Goal: Information Seeking & Learning: Learn about a topic

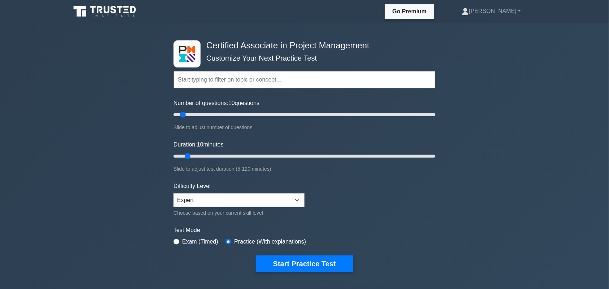
click at [61, 126] on div "Certified Associate in Project Management Customize Your Next Practice Test Top…" at bounding box center [304, 243] width 609 height 440
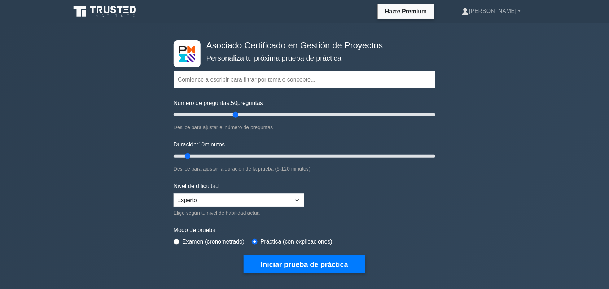
drag, startPoint x: 185, startPoint y: 114, endPoint x: 237, endPoint y: 114, distance: 52.7
type input "50"
click at [237, 114] on input "Número de preguntas: 50 preguntas" at bounding box center [305, 114] width 262 height 9
drag, startPoint x: 190, startPoint y: 153, endPoint x: 298, endPoint y: 152, distance: 107.9
type input "60"
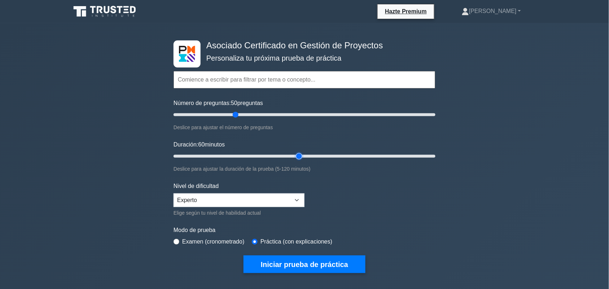
click at [298, 152] on input "Duración: 60 minutos" at bounding box center [305, 156] width 262 height 9
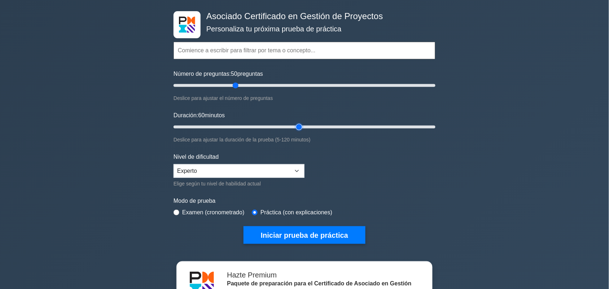
scroll to position [45, 0]
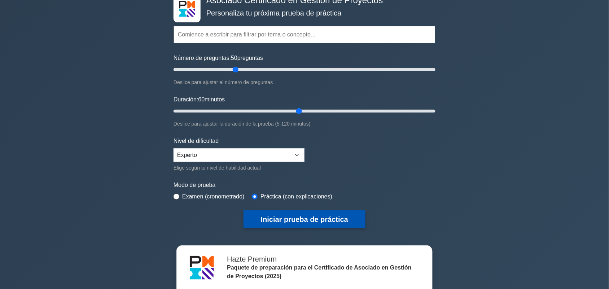
click at [319, 218] on font "Iniciar prueba de práctica" at bounding box center [304, 220] width 87 height 8
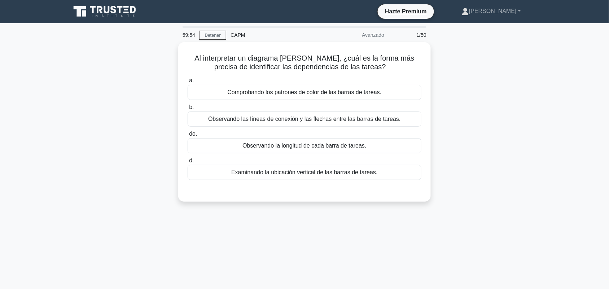
click at [517, 146] on div "Al interpretar un diagrama de Gantt, ¿cuál es la forma más precisa de identific…" at bounding box center [304, 126] width 476 height 168
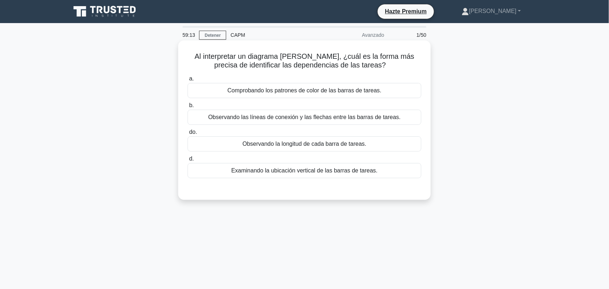
click at [307, 118] on font "Observando las líneas de conexión y las flechas entre las barras de tareas." at bounding box center [304, 117] width 193 height 6
click at [188, 108] on input "b. Observando las líneas de conexión y las flechas entre las barras de tareas." at bounding box center [188, 105] width 0 height 5
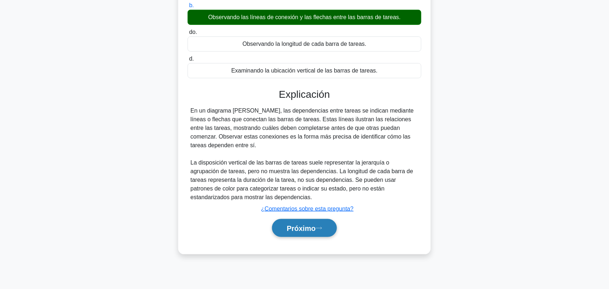
scroll to position [100, 0]
click at [313, 234] on button "Próximo" at bounding box center [304, 228] width 65 height 18
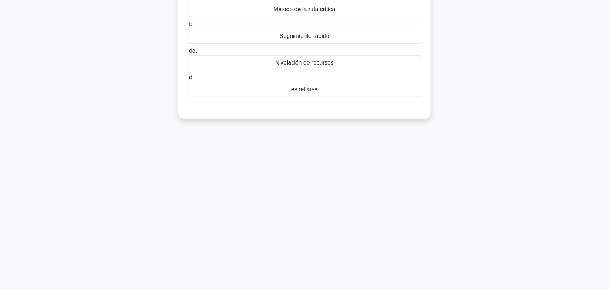
scroll to position [10, 0]
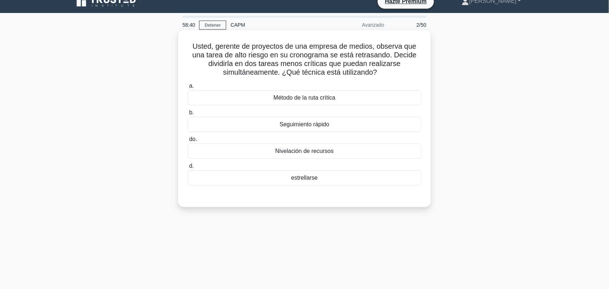
click at [311, 151] on font "Nivelación de recursos" at bounding box center [304, 151] width 58 height 6
click at [188, 142] on input "do. Nivelación de recursos" at bounding box center [188, 139] width 0 height 5
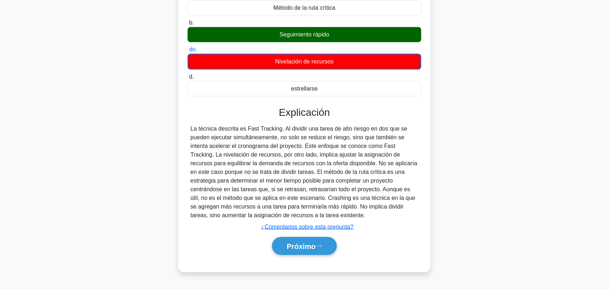
scroll to position [100, 0]
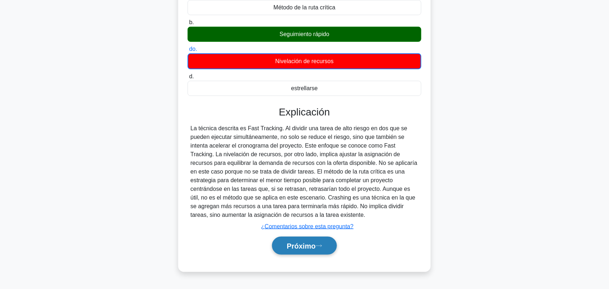
click at [311, 248] on font "Próximo" at bounding box center [301, 246] width 29 height 8
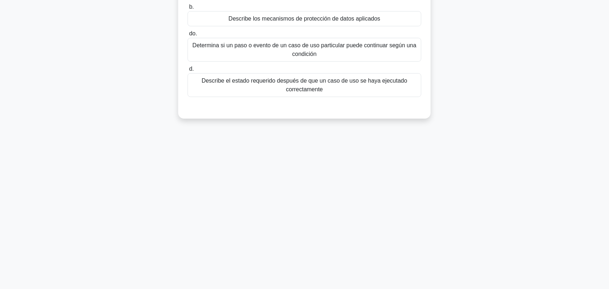
scroll to position [0, 0]
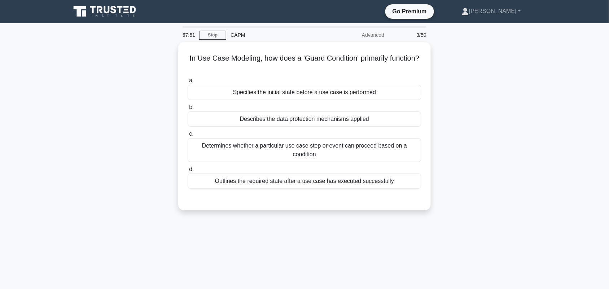
click at [534, 136] on div "In Use Case Modeling, how does a 'Guard Condition' primarily function? .spinner…" at bounding box center [304, 130] width 476 height 177
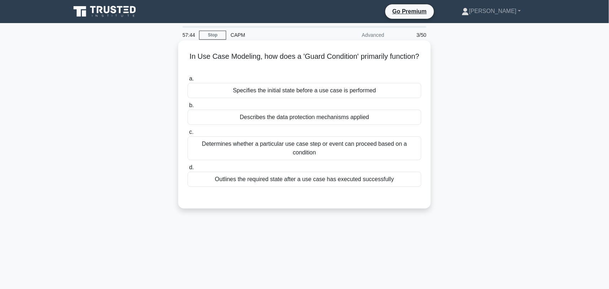
click at [393, 154] on div "Determines whether a particular use case step or event can proceed based on a c…" at bounding box center [305, 148] width 234 height 24
click at [188, 135] on input "c. Determines whether a particular use case step or event can proceed based on …" at bounding box center [188, 132] width 0 height 5
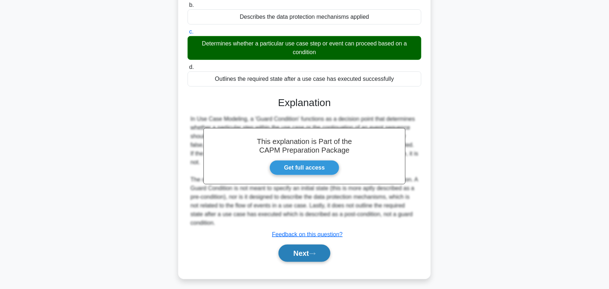
click at [307, 245] on button "Next" at bounding box center [304, 253] width 52 height 17
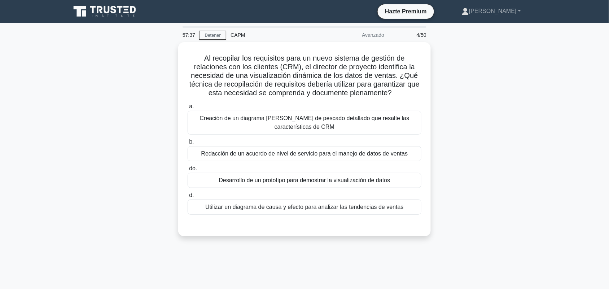
click at [567, 169] on main "57:37 Detener CAPM Avanzado 4/50 Al recopilar los requisitos para un nuevo sist…" at bounding box center [304, 206] width 609 height 366
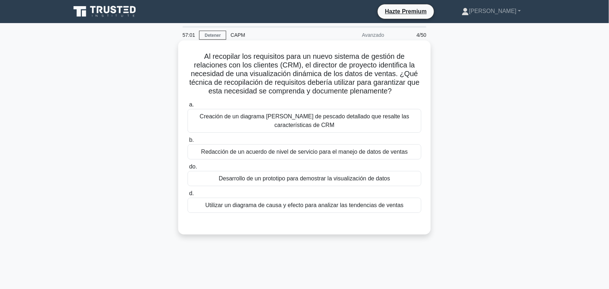
click at [356, 184] on div "Desarrollo de un prototipo para demostrar la visualización de datos" at bounding box center [305, 178] width 234 height 15
click at [188, 169] on input "do. Desarrollo de un prototipo para demostrar la visualización de datos" at bounding box center [188, 166] width 0 height 5
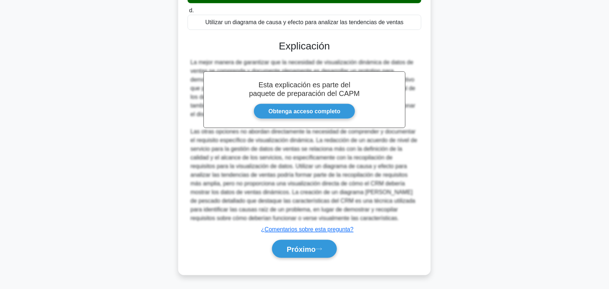
scroll to position [183, 0]
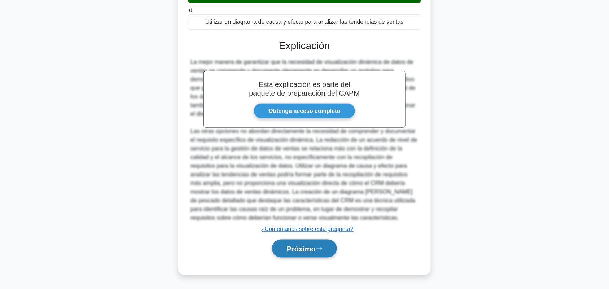
click at [319, 246] on button "Próximo" at bounding box center [304, 249] width 65 height 18
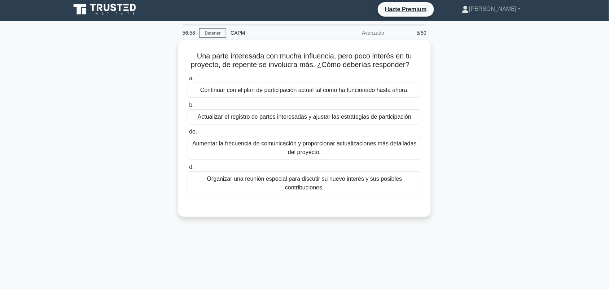
scroll to position [0, 0]
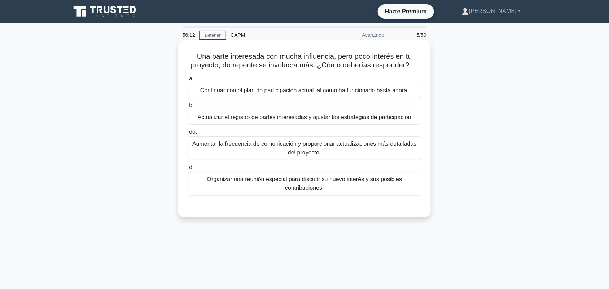
click at [403, 189] on font "Organizar una reunión especial para discutir su nuevo interés y sus posibles co…" at bounding box center [304, 183] width 227 height 17
click at [188, 170] on input "d. Organizar una reunión especial para discutir su nuevo interés y sus posibles…" at bounding box center [188, 167] width 0 height 5
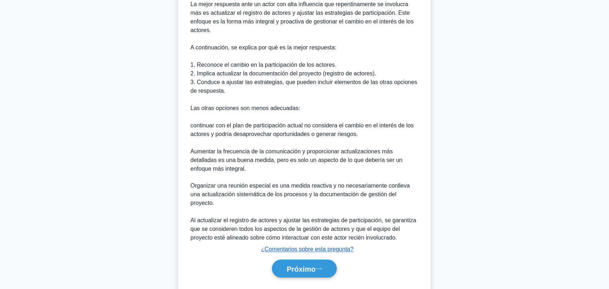
scroll to position [225, 0]
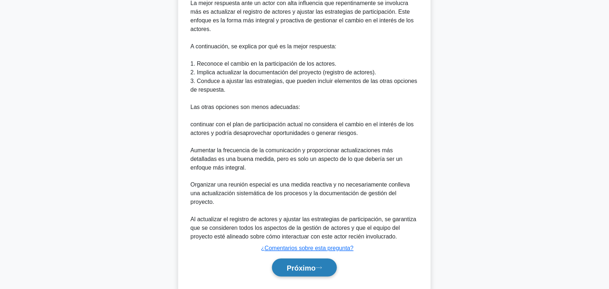
click at [303, 266] on button "Próximo" at bounding box center [304, 268] width 65 height 18
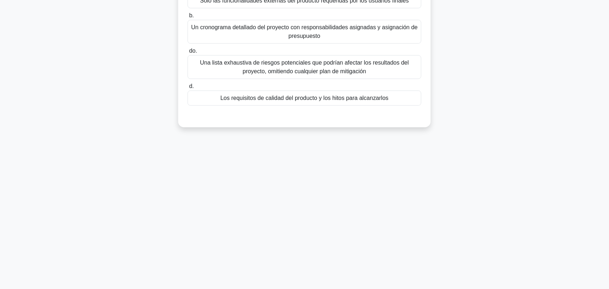
scroll to position [0, 0]
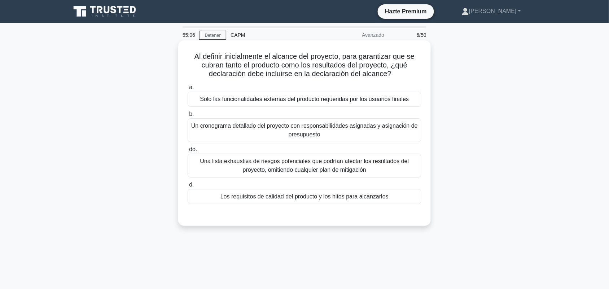
click at [360, 202] on div "Los requisitos de calidad del producto y los hitos para alcanzarlos" at bounding box center [305, 196] width 234 height 15
click at [188, 187] on input "d. Los requisitos de calidad del producto y los hitos para alcanzarlos" at bounding box center [188, 185] width 0 height 5
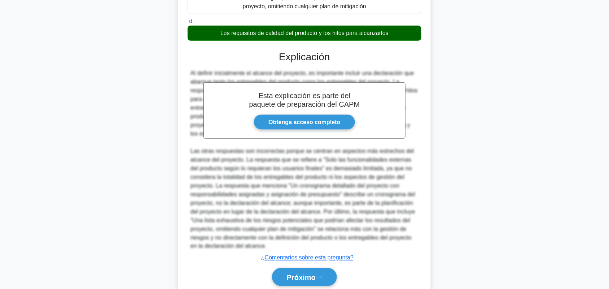
scroll to position [192, 0]
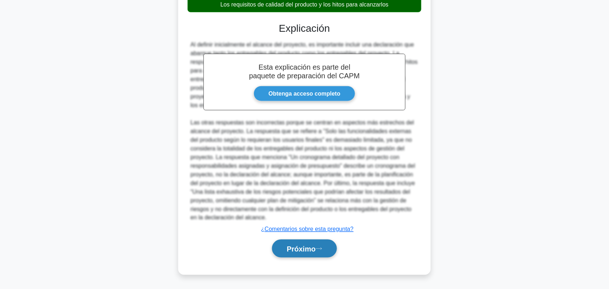
click at [314, 255] on button "Próximo" at bounding box center [304, 249] width 65 height 18
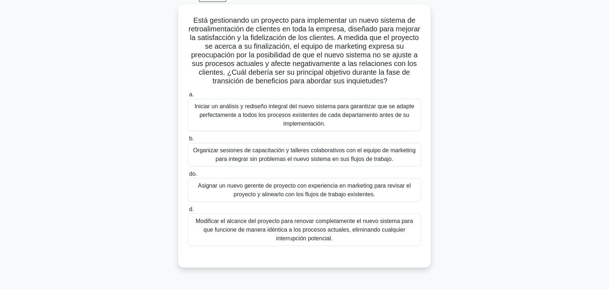
scroll to position [53, 0]
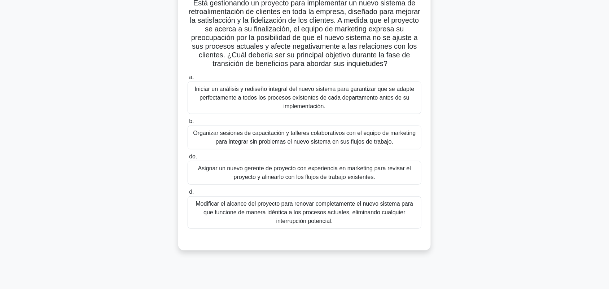
click at [251, 107] on font "Iniciar un análisis y rediseño integral del nuevo sistema para garantizar que s…" at bounding box center [304, 98] width 227 height 26
click at [188, 80] on input "a. Iniciar un análisis y rediseño integral del nuevo sistema para garantizar qu…" at bounding box center [188, 77] width 0 height 5
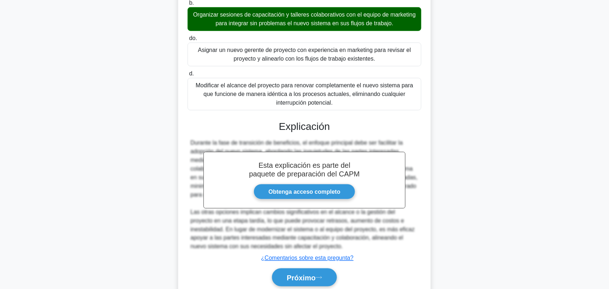
scroll to position [189, 0]
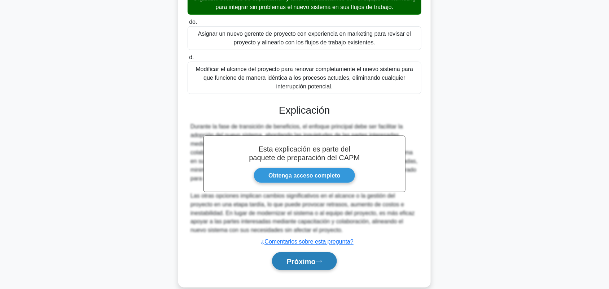
click at [319, 262] on icon at bounding box center [319, 261] width 6 height 4
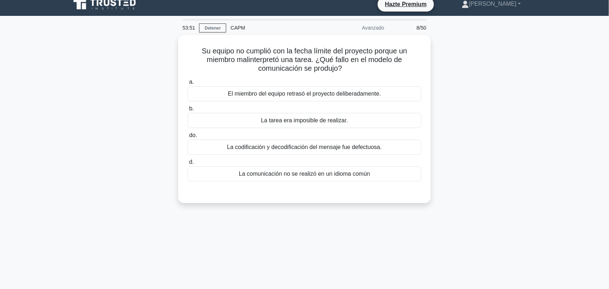
scroll to position [0, 0]
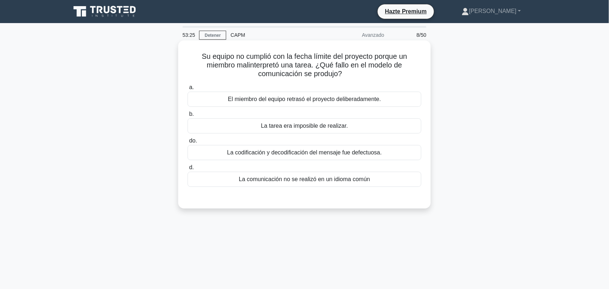
click at [358, 154] on font "La codificación y decodificación del mensaje fue defectuosa." at bounding box center [304, 152] width 155 height 6
click at [188, 143] on input "do. La codificación y decodificación del mensaje fue defectuosa." at bounding box center [188, 141] width 0 height 5
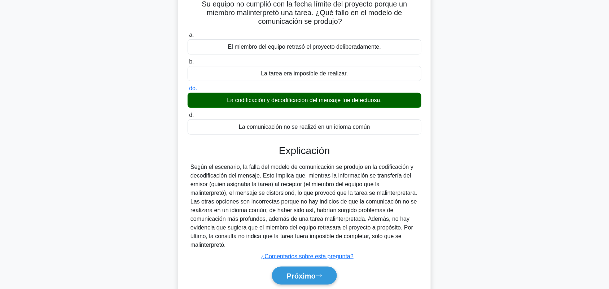
scroll to position [100, 0]
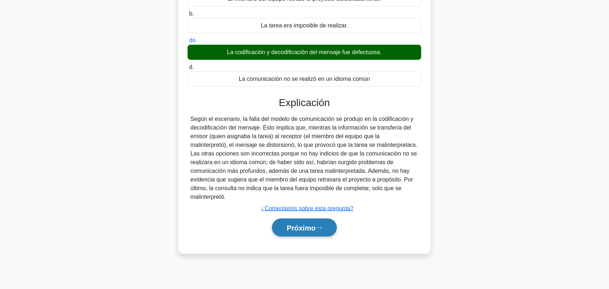
click at [324, 222] on button "Próximo" at bounding box center [304, 228] width 65 height 18
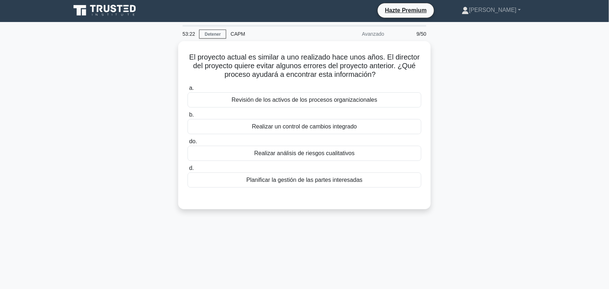
scroll to position [0, 0]
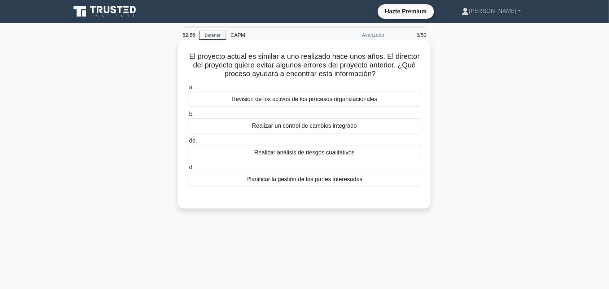
click at [359, 106] on div "Revisión de los activos de los procesos organizacionales" at bounding box center [305, 99] width 234 height 15
click at [188, 90] on input "a. Revisión de los activos de los procesos organizacionales" at bounding box center [188, 87] width 0 height 5
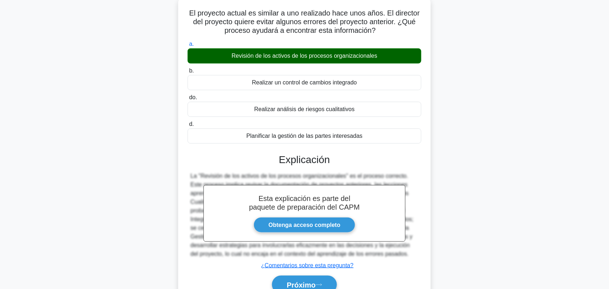
scroll to position [100, 0]
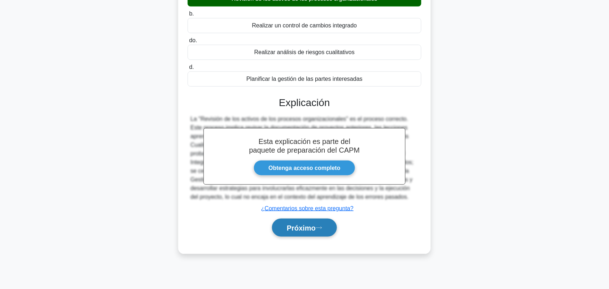
click at [322, 224] on button "Próximo" at bounding box center [304, 228] width 65 height 18
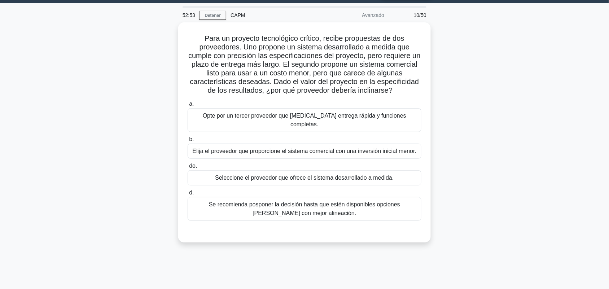
scroll to position [17, 0]
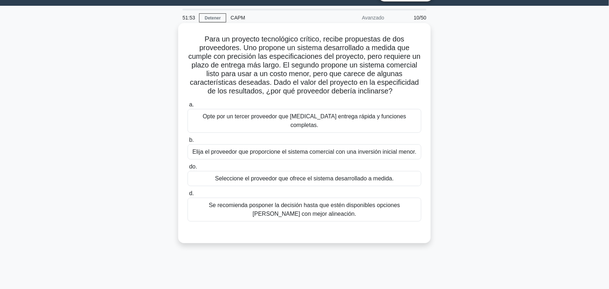
click at [387, 175] on font "Seleccione el proveedor que ofrece el sistema desarrollado a medida." at bounding box center [304, 178] width 179 height 6
click at [188, 169] on input "do. Seleccione el proveedor que ofrece el sistema desarrollado a medida." at bounding box center [188, 166] width 0 height 5
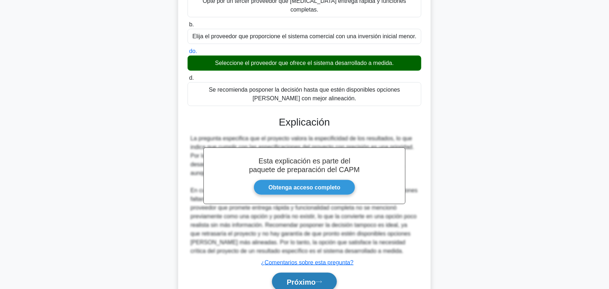
scroll to position [157, 0]
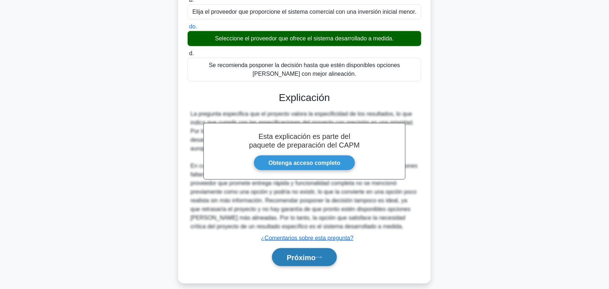
click at [308, 254] on font "Próximo" at bounding box center [301, 258] width 29 height 8
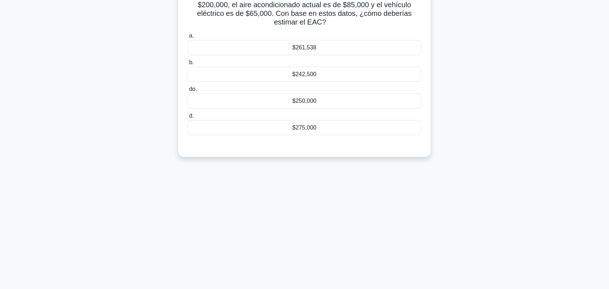
scroll to position [10, 0]
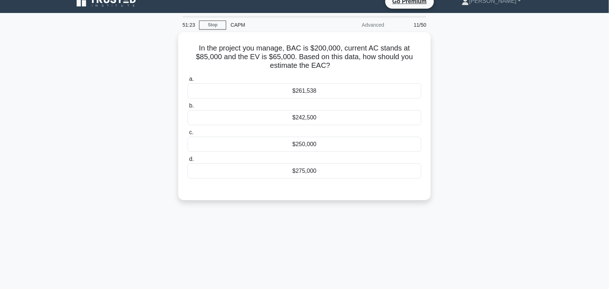
click at [489, 127] on div "In the project you manage, BAC is $200,000, current AC stands at $85,000 and th…" at bounding box center [304, 120] width 476 height 177
click at [332, 89] on div "$261,538" at bounding box center [305, 89] width 234 height 15
click at [188, 80] on input "a. $261,538" at bounding box center [188, 77] width 0 height 5
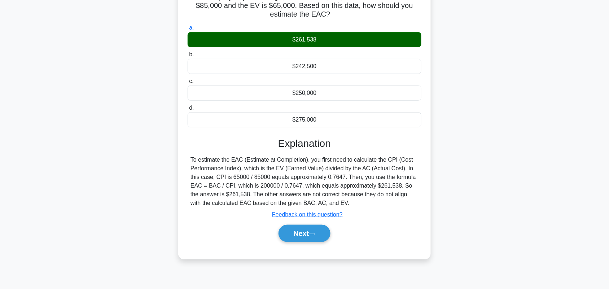
scroll to position [100, 0]
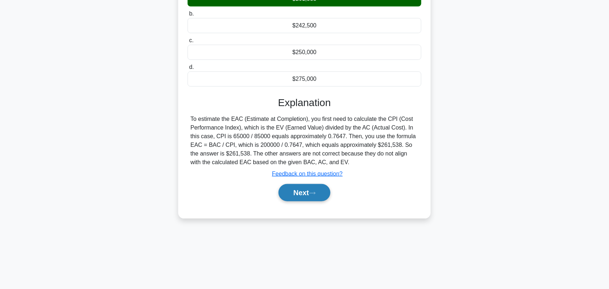
click at [312, 195] on icon at bounding box center [312, 193] width 6 height 4
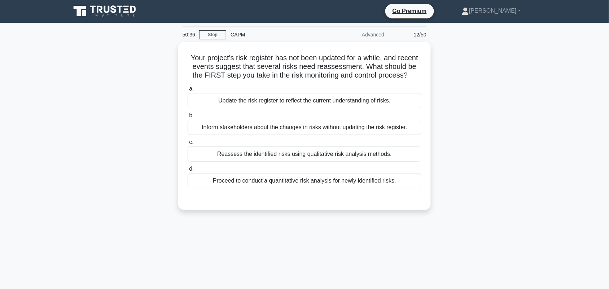
scroll to position [0, 0]
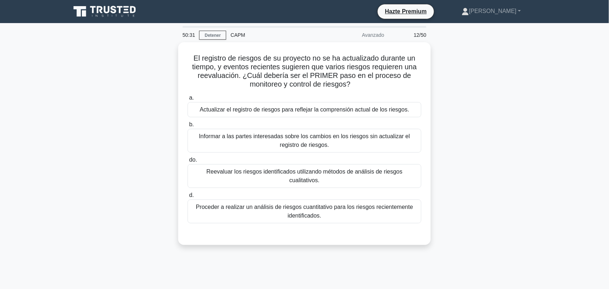
click at [502, 109] on div "El registro de riesgos de su proyecto no se ha actualizado durante un tiempo, y…" at bounding box center [304, 147] width 476 height 211
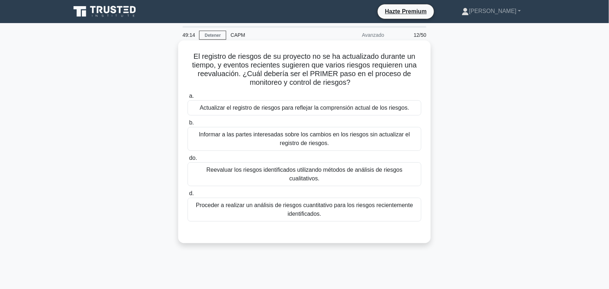
click at [219, 172] on font "Reevaluar los riesgos identificados utilizando métodos de análisis de riesgos c…" at bounding box center [304, 174] width 196 height 15
click at [188, 161] on input "do. Reevaluar los riesgos identificados utilizando métodos de análisis de riesg…" at bounding box center [188, 158] width 0 height 5
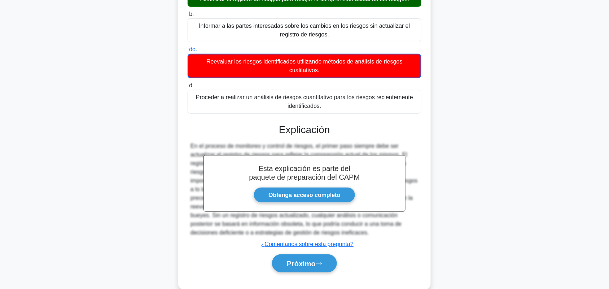
scroll to position [116, 0]
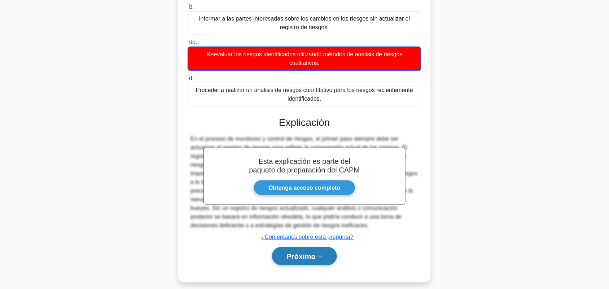
click at [300, 255] on font "Próximo" at bounding box center [301, 257] width 29 height 8
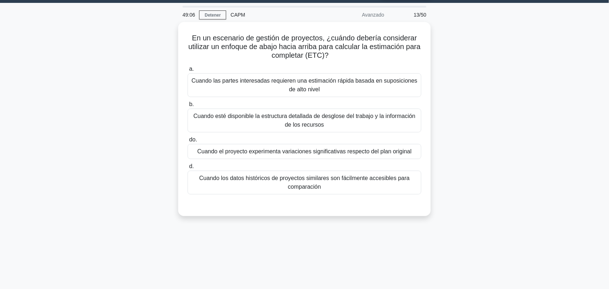
scroll to position [0, 0]
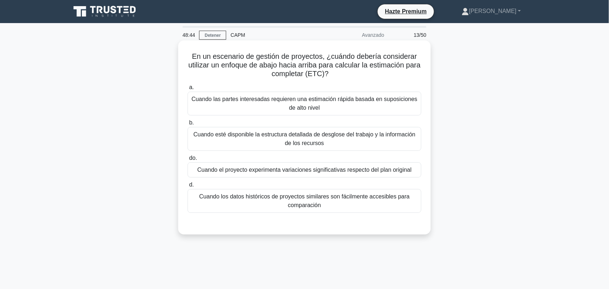
click at [263, 144] on font "Cuando esté disponible la estructura detallada de desglose del trabajo y la inf…" at bounding box center [304, 138] width 227 height 17
click at [188, 125] on input "b. Cuando esté disponible la estructura detallada de desglose del trabajo y la …" at bounding box center [188, 122] width 0 height 5
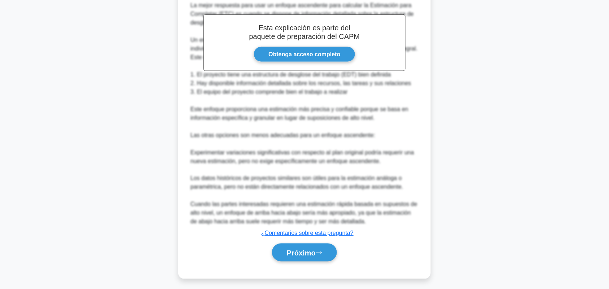
scroll to position [244, 0]
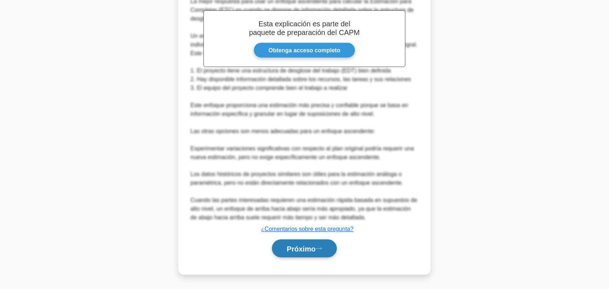
click at [292, 253] on font "Próximo" at bounding box center [301, 249] width 29 height 8
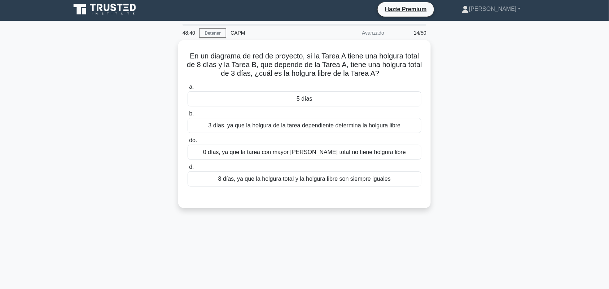
scroll to position [0, 0]
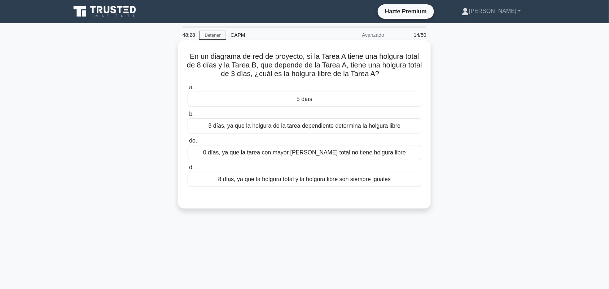
click at [358, 100] on div "5 días" at bounding box center [305, 99] width 234 height 15
click at [188, 90] on input "a. 5 días" at bounding box center [188, 87] width 0 height 5
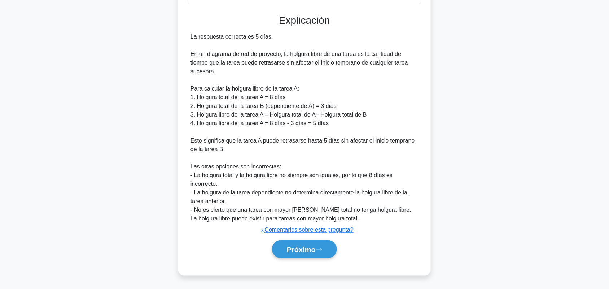
scroll to position [183, 0]
click at [300, 246] on font "Próximo" at bounding box center [301, 249] width 29 height 8
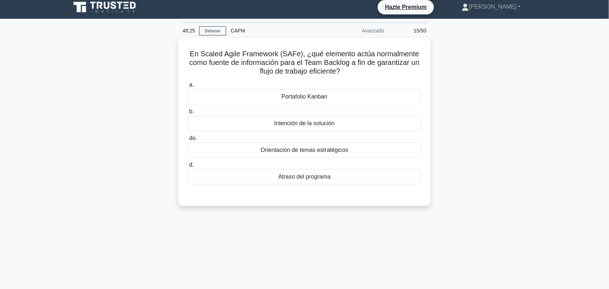
scroll to position [0, 0]
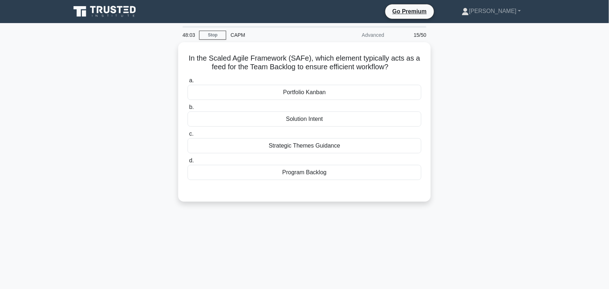
click at [513, 162] on div "In the Scaled Agile Framework (SAFe), which element typically acts as a feed fo…" at bounding box center [304, 126] width 476 height 168
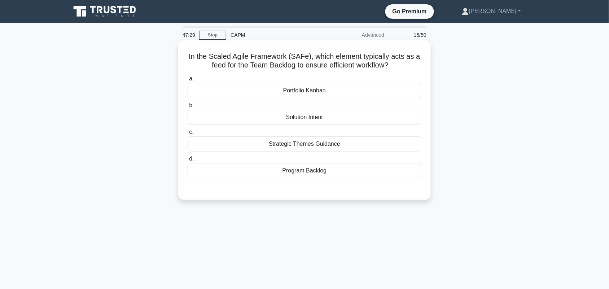
click at [382, 165] on div "Program Backlog" at bounding box center [305, 170] width 234 height 15
click at [188, 161] on input "d. Program Backlog" at bounding box center [188, 159] width 0 height 5
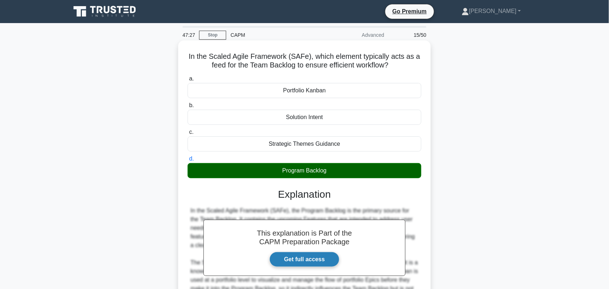
scroll to position [100, 0]
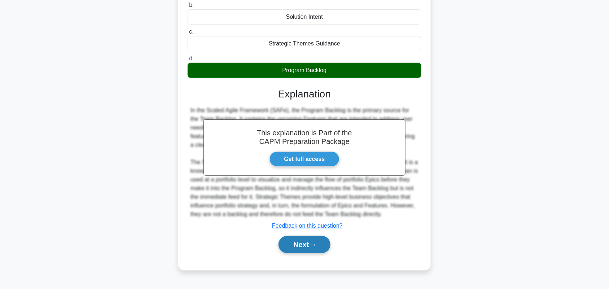
click at [315, 242] on button "Next" at bounding box center [304, 244] width 52 height 17
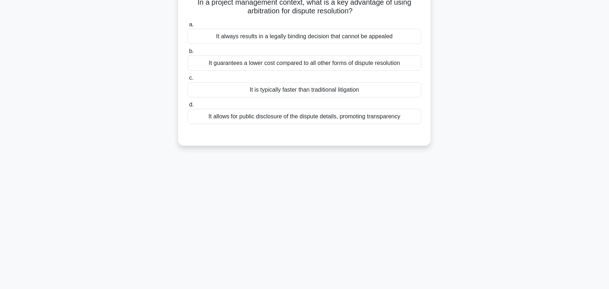
scroll to position [30, 0]
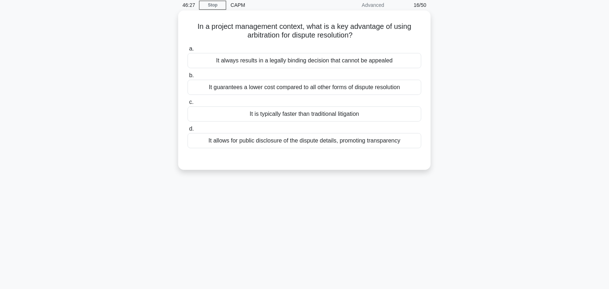
click at [398, 113] on div "It is typically faster than traditional litigation" at bounding box center [305, 113] width 234 height 15
click at [188, 105] on input "c. It is typically faster than traditional litigation" at bounding box center [188, 102] width 0 height 5
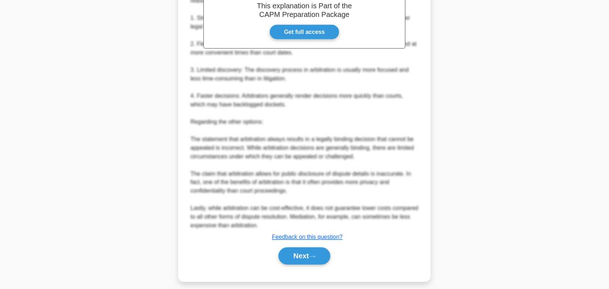
scroll to position [235, 0]
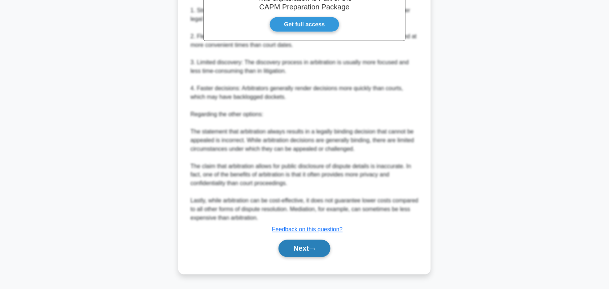
click at [308, 246] on button "Next" at bounding box center [304, 248] width 52 height 17
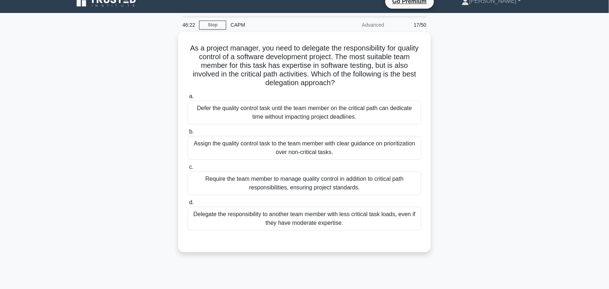
scroll to position [17, 0]
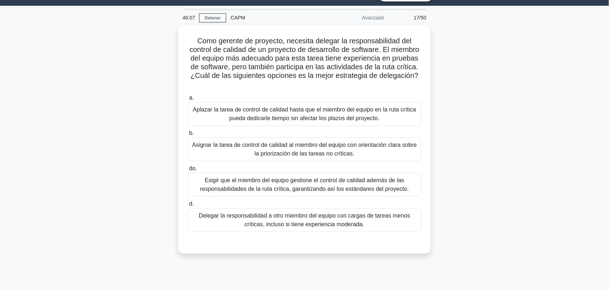
click at [500, 142] on div "Como gerente de proyecto, necesita delegar la responsabilidad del control de ca…" at bounding box center [304, 143] width 476 height 237
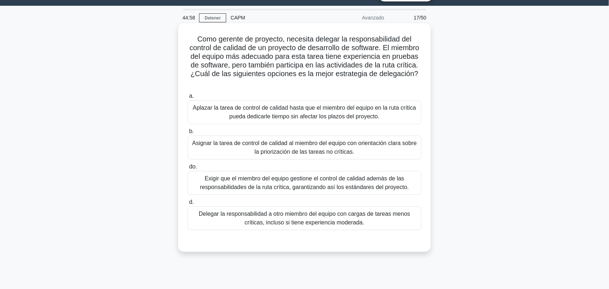
click at [350, 216] on font "Delegar la responsabilidad a otro miembro del equipo con cargas de tareas menos…" at bounding box center [304, 218] width 211 height 15
click at [188, 205] on input "d. Delegar la responsabilidad a otro miembro del equipo con cargas de tareas me…" at bounding box center [188, 202] width 0 height 5
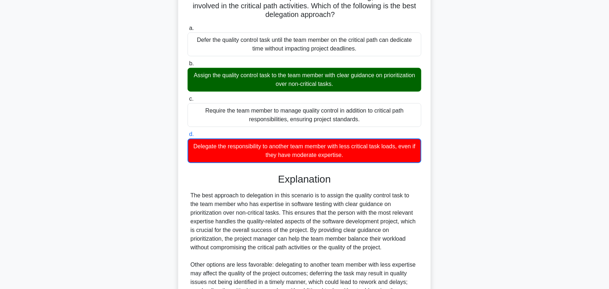
scroll to position [135, 0]
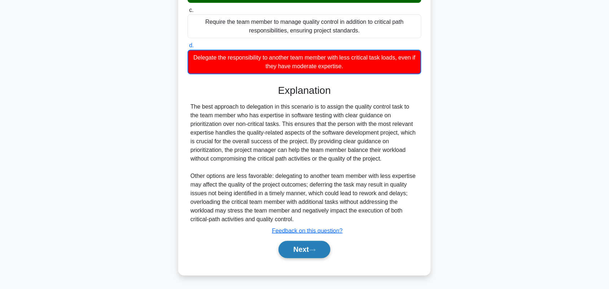
click at [291, 246] on button "Next" at bounding box center [304, 249] width 52 height 17
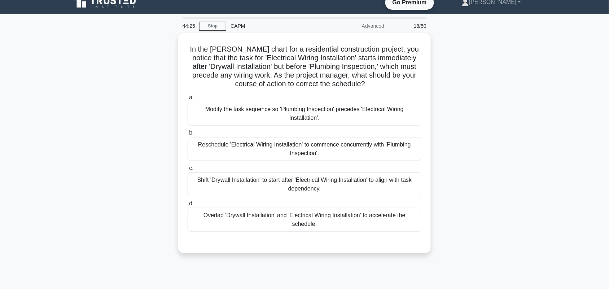
scroll to position [0, 0]
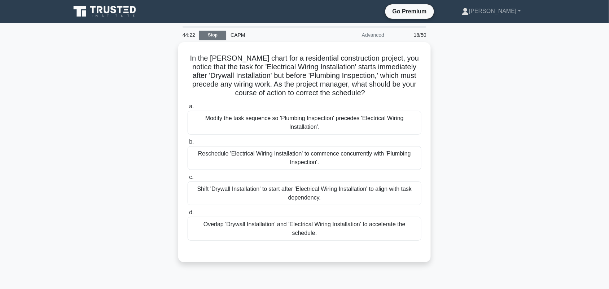
click at [207, 34] on link "Stop" at bounding box center [212, 35] width 27 height 9
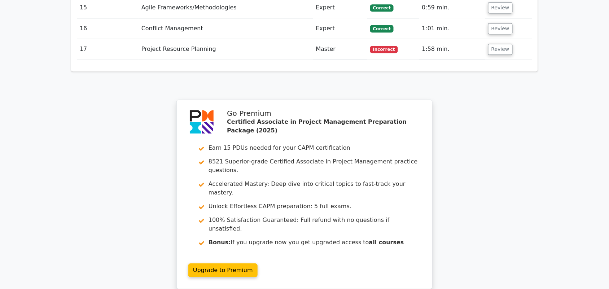
scroll to position [1439, 0]
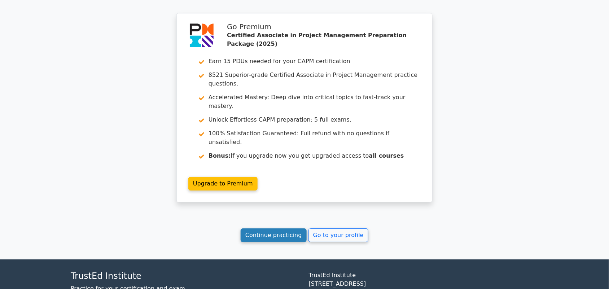
click at [278, 228] on link "Continue practicing" at bounding box center [274, 235] width 66 height 14
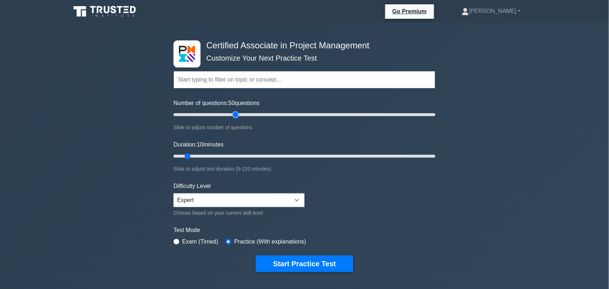
drag, startPoint x: 183, startPoint y: 114, endPoint x: 221, endPoint y: 132, distance: 41.6
type input "50"
click at [237, 113] on input "Number of questions: 50 questions" at bounding box center [305, 114] width 262 height 9
drag, startPoint x: 191, startPoint y: 153, endPoint x: 297, endPoint y: 152, distance: 105.3
type input "60"
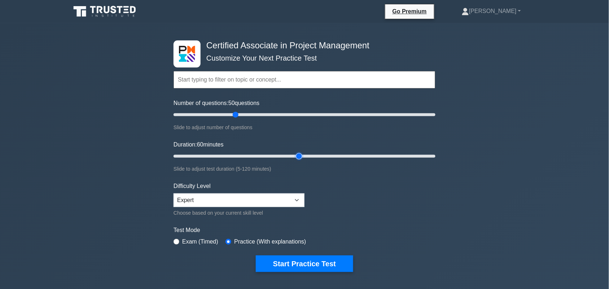
click at [297, 152] on input "Duration: 60 minutes" at bounding box center [305, 156] width 262 height 9
click at [179, 239] on div "Exam (Timed)" at bounding box center [196, 241] width 45 height 9
click at [179, 240] on input "radio" at bounding box center [177, 242] width 6 height 6
radio input "true"
click at [186, 277] on div "Certified Associate in Project Management Customize Your Next Practice Test Top…" at bounding box center [304, 156] width 271 height 266
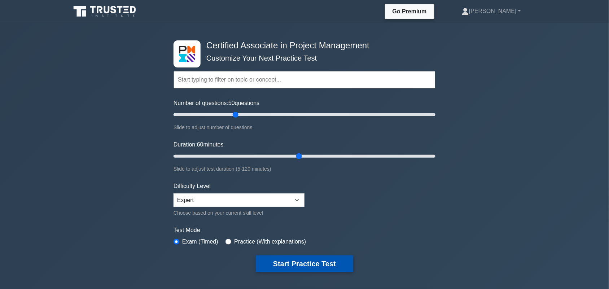
click at [284, 267] on button "Start Practice Test" at bounding box center [304, 263] width 97 height 17
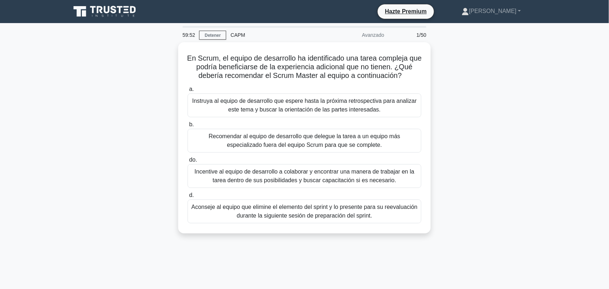
click at [504, 118] on div "En Scrum, el equipo de desarrollo ha identificado una tarea compleja que podría…" at bounding box center [304, 142] width 476 height 200
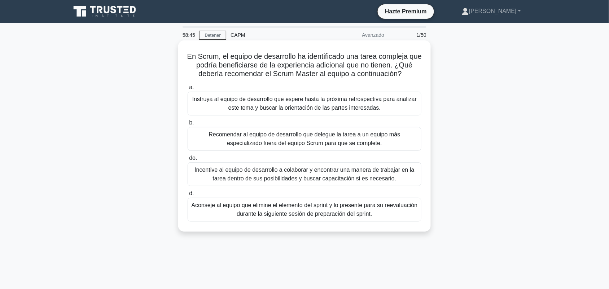
click at [251, 179] on font "Incentive al equipo de desarrollo a colaborar y encontrar una manera de trabaja…" at bounding box center [304, 174] width 220 height 15
click at [188, 161] on input "do. Incentive al equipo de desarrollo a colaborar y encontrar una manera de tra…" at bounding box center [188, 158] width 0 height 5
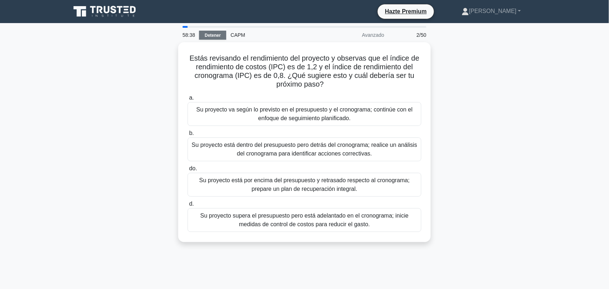
click at [208, 38] on link "Detener" at bounding box center [212, 35] width 27 height 9
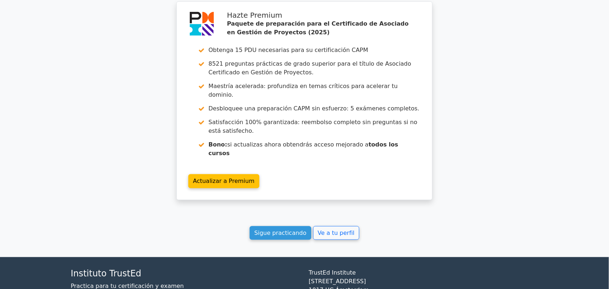
scroll to position [1044, 0]
click at [267, 229] on font "Sigue practicando" at bounding box center [280, 232] width 52 height 7
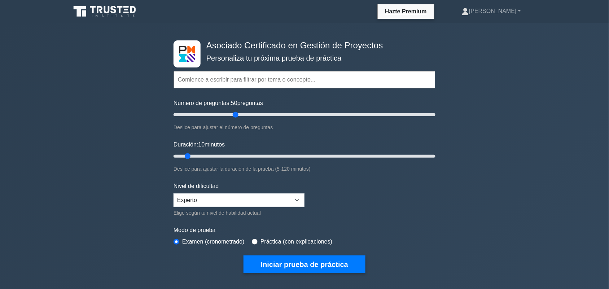
drag, startPoint x: 227, startPoint y: 113, endPoint x: 237, endPoint y: 116, distance: 11.0
type input "50"
click at [237, 116] on input "Número de preguntas: 50 preguntas" at bounding box center [305, 114] width 262 height 9
drag, startPoint x: 199, startPoint y: 153, endPoint x: 296, endPoint y: 151, distance: 97.4
type input "60"
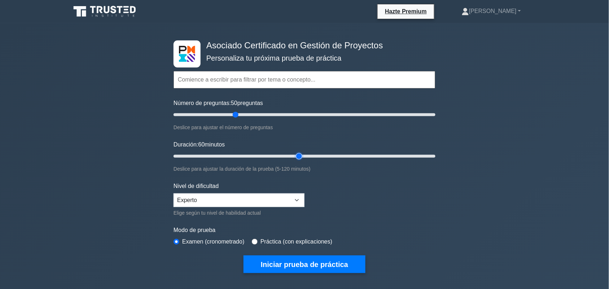
click at [296, 152] on input "Duración: 60 minutos" at bounding box center [305, 156] width 262 height 9
click at [254, 239] on input "radio" at bounding box center [255, 242] width 6 height 6
radio input "true"
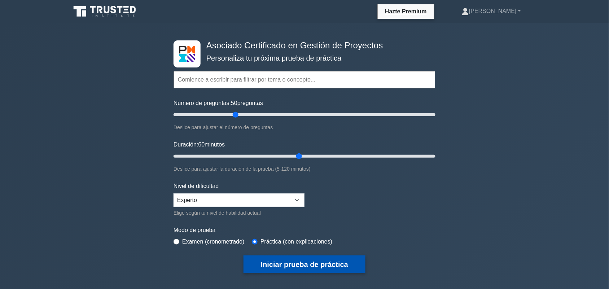
click at [275, 267] on button "Iniciar prueba de práctica" at bounding box center [304, 264] width 122 height 18
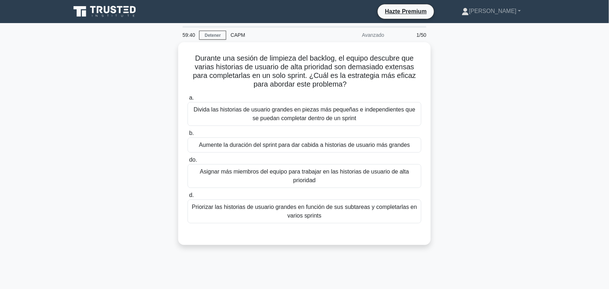
click at [554, 119] on main "59:40 Detener CAPM Avanzado 1/50 Durante una sesión de limpieza del backlog, el…" at bounding box center [304, 206] width 609 height 366
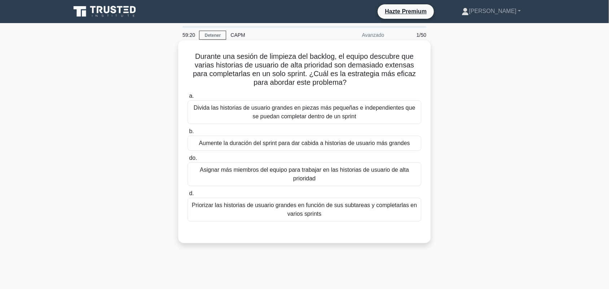
click at [360, 122] on div "Divida las historias de usuario grandes en piezas más pequeñas e independientes…" at bounding box center [305, 112] width 234 height 24
click at [188, 98] on input "a. Divida las historias de usuario grandes en piezas más pequeñas e independien…" at bounding box center [188, 96] width 0 height 5
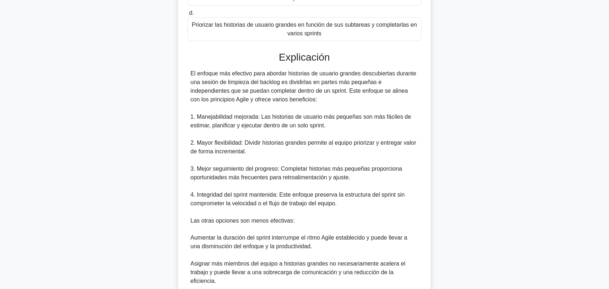
scroll to position [271, 0]
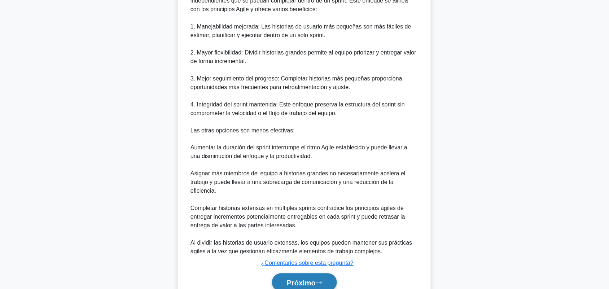
click at [311, 279] on font "Próximo" at bounding box center [301, 283] width 29 height 8
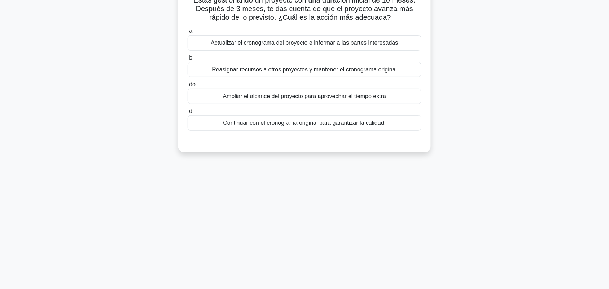
scroll to position [0, 0]
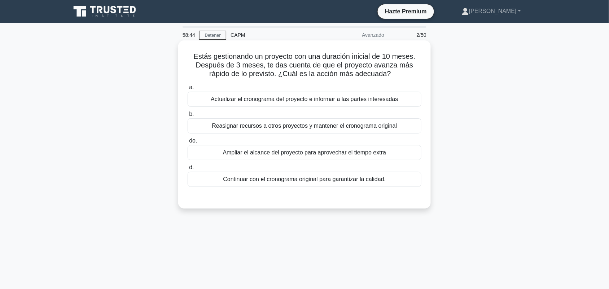
click at [322, 98] on font "Actualizar el cronograma del proyecto e informar a las partes interesadas" at bounding box center [304, 99] width 187 height 6
click at [188, 90] on input "a. Actualizar el cronograma del proyecto e informar a las partes interesadas" at bounding box center [188, 87] width 0 height 5
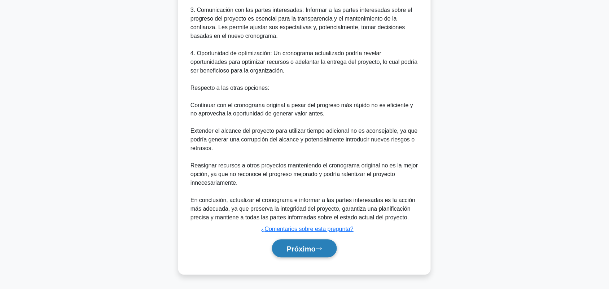
click at [296, 247] on font "Próximo" at bounding box center [301, 249] width 29 height 8
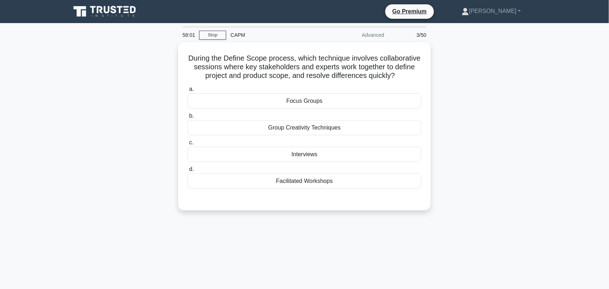
click at [507, 161] on div "During the Define Scope process, which technique involves collaborative session…" at bounding box center [304, 130] width 476 height 177
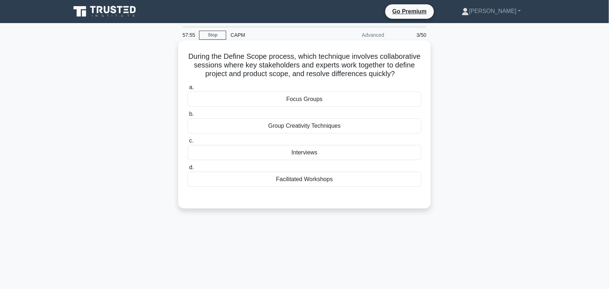
drag, startPoint x: 232, startPoint y: 75, endPoint x: 416, endPoint y: 84, distance: 184.2
click at [416, 79] on h5 "During the Define Scope process, which technique involves collaborative session…" at bounding box center [304, 65] width 235 height 27
click at [301, 187] on div "Facilitated Workshops" at bounding box center [305, 179] width 234 height 15
click at [188, 170] on input "d. Facilitated Workshops" at bounding box center [188, 167] width 0 height 5
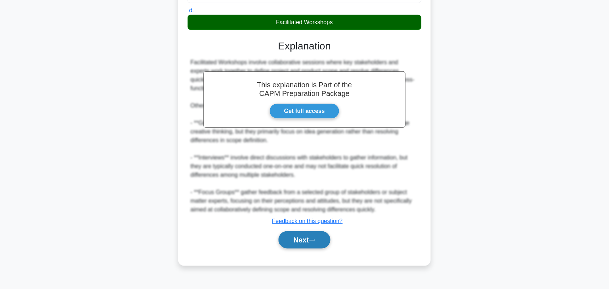
click at [295, 249] on button "Next" at bounding box center [304, 239] width 52 height 17
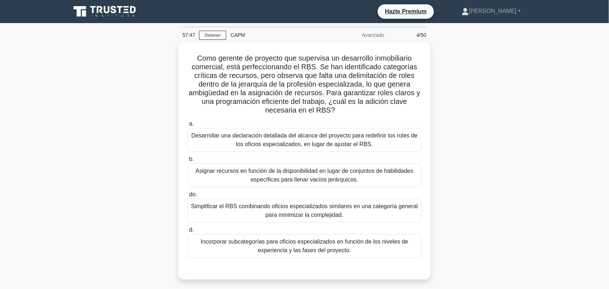
click at [112, 121] on div "Como gerente de proyecto que supervisa un desarrollo inmobiliario comercial, es…" at bounding box center [304, 165] width 476 height 246
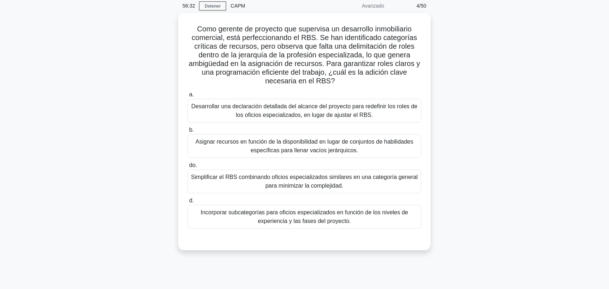
scroll to position [45, 0]
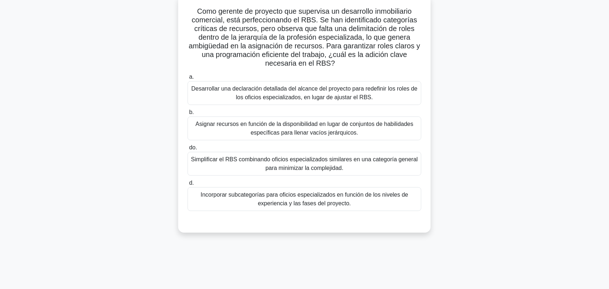
click at [399, 199] on font "Incorporar subcategorías para oficios especializados en función de los niveles …" at bounding box center [304, 199] width 207 height 15
click at [188, 185] on input "d. Incorporar subcategorías para oficios especializados en función de los nivel…" at bounding box center [188, 183] width 0 height 5
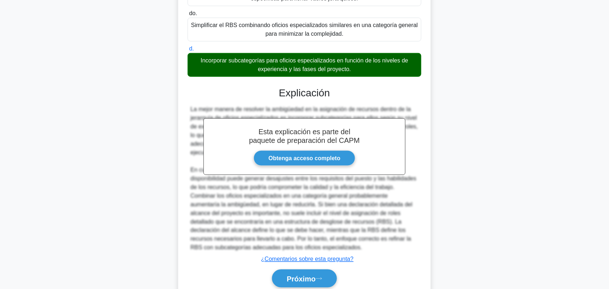
scroll to position [180, 0]
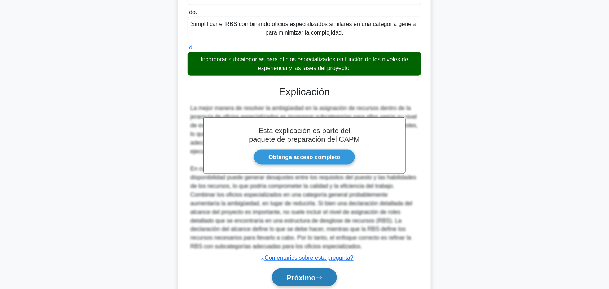
click at [295, 272] on button "Próximo" at bounding box center [304, 277] width 65 height 18
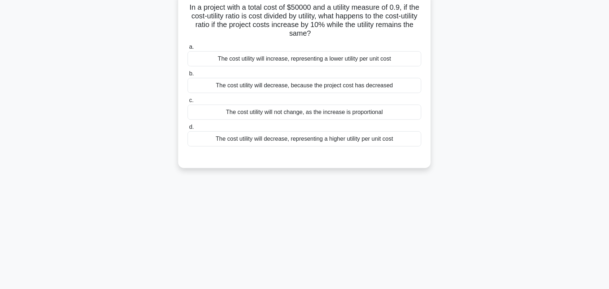
scroll to position [10, 0]
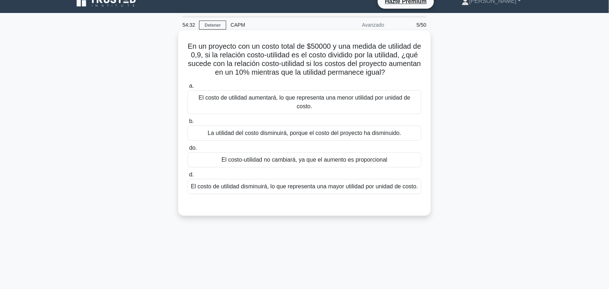
click at [337, 101] on font "El costo de utilidad aumentará, lo que representa una menor utilidad por unidad…" at bounding box center [304, 102] width 212 height 15
click at [188, 88] on input "a. El costo de utilidad aumentará, lo que representa una menor utilidad por uni…" at bounding box center [188, 86] width 0 height 5
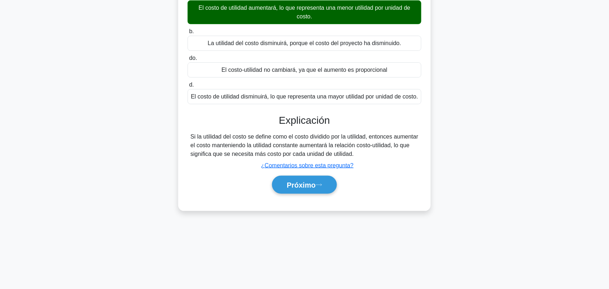
scroll to position [100, 0]
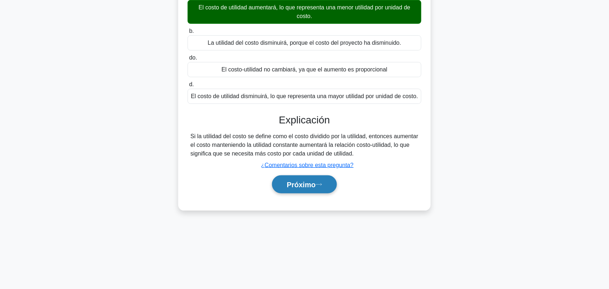
click at [320, 186] on icon at bounding box center [319, 185] width 6 height 4
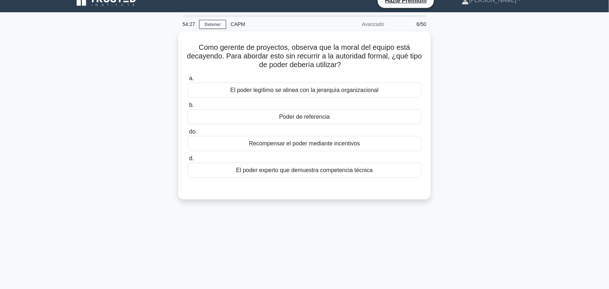
scroll to position [0, 0]
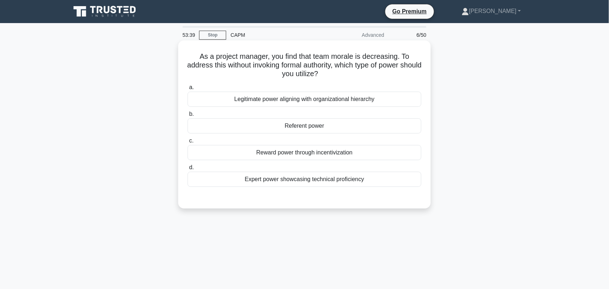
click at [343, 129] on div "Referent power" at bounding box center [305, 125] width 234 height 15
click at [188, 117] on input "b. Referent power" at bounding box center [188, 114] width 0 height 5
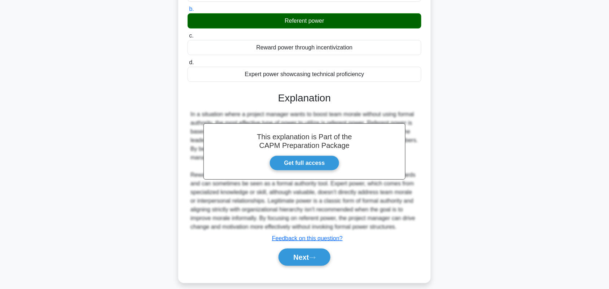
scroll to position [114, 0]
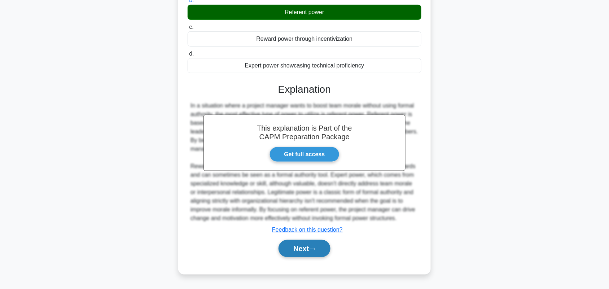
click at [312, 243] on button "Next" at bounding box center [304, 248] width 52 height 17
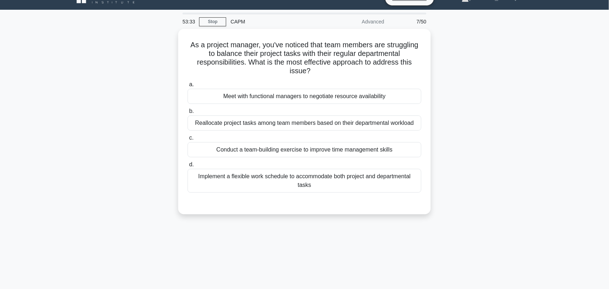
scroll to position [13, 0]
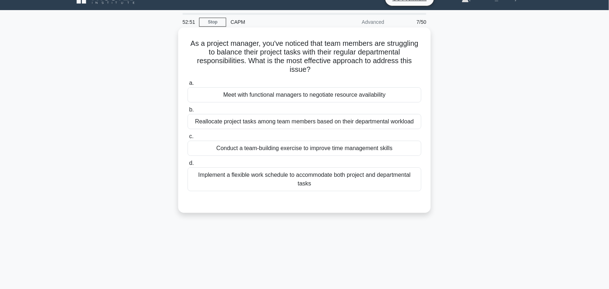
click at [402, 94] on div "Meet with functional managers to negotiate resource availability" at bounding box center [305, 94] width 234 height 15
click at [188, 85] on input "a. Meet with functional managers to negotiate resource availability" at bounding box center [188, 83] width 0 height 5
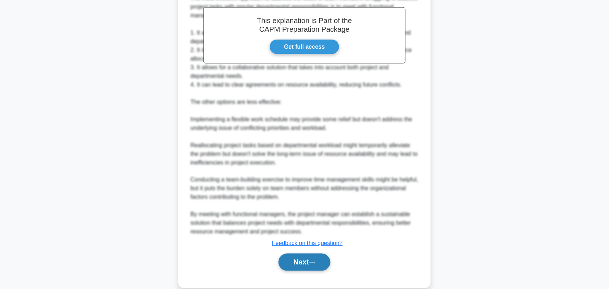
click at [310, 259] on button "Next" at bounding box center [304, 262] width 52 height 17
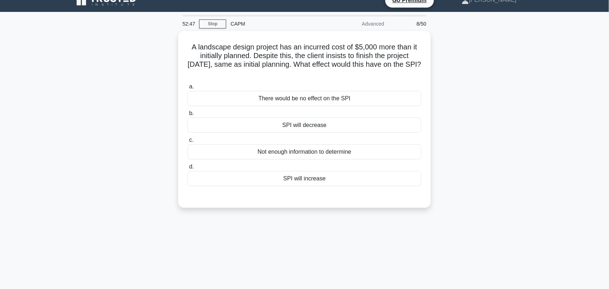
scroll to position [10, 0]
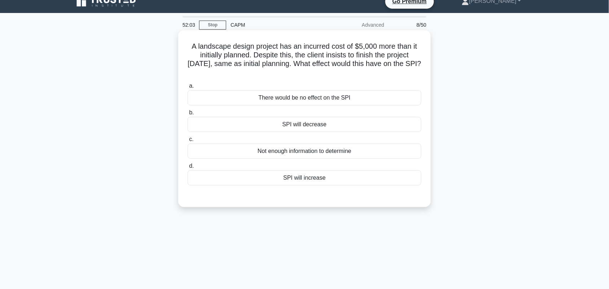
click at [345, 95] on div "There would be no effect on the SPI" at bounding box center [305, 97] width 234 height 15
click at [188, 88] on input "a. There would be no effect on the SPI" at bounding box center [188, 86] width 0 height 5
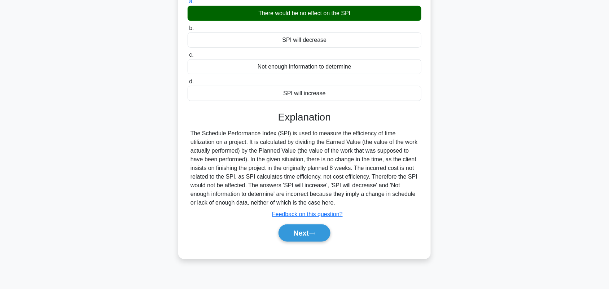
scroll to position [100, 0]
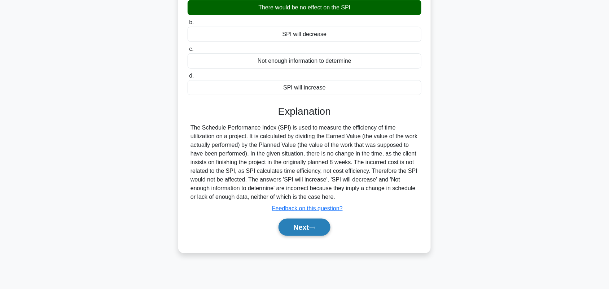
click at [304, 229] on button "Next" at bounding box center [304, 227] width 52 height 17
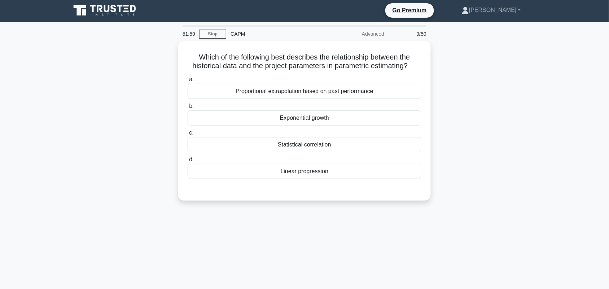
scroll to position [0, 0]
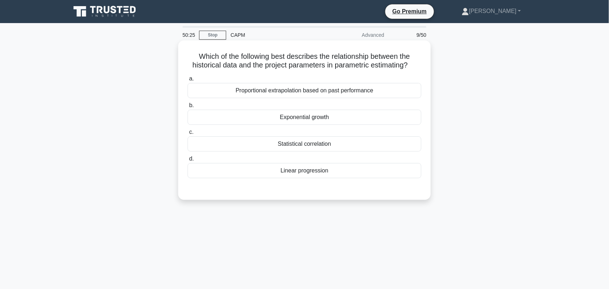
click at [306, 94] on div "Proportional extrapolation based on past performance" at bounding box center [305, 90] width 234 height 15
click at [188, 81] on input "a. Proportional extrapolation based on past performance" at bounding box center [188, 78] width 0 height 5
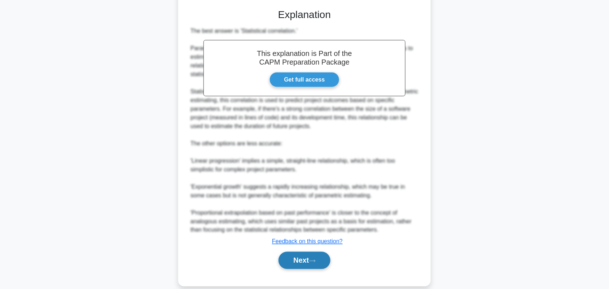
scroll to position [192, 0]
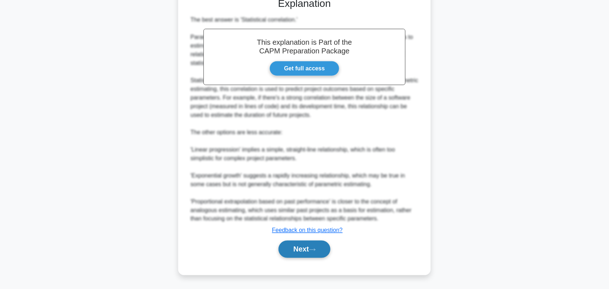
click at [302, 250] on button "Next" at bounding box center [304, 249] width 52 height 17
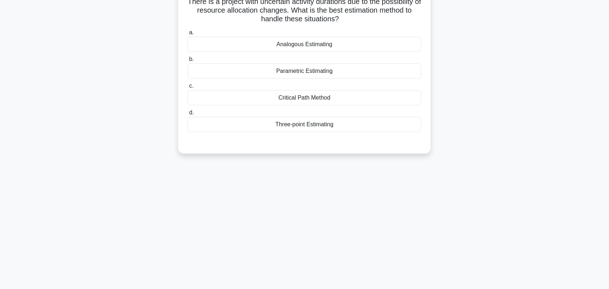
scroll to position [0, 0]
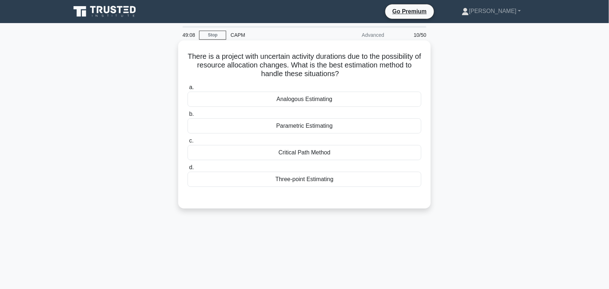
click at [357, 178] on div "Three-point Estimating" at bounding box center [305, 179] width 234 height 15
click at [188, 170] on input "d. Three-point Estimating" at bounding box center [188, 167] width 0 height 5
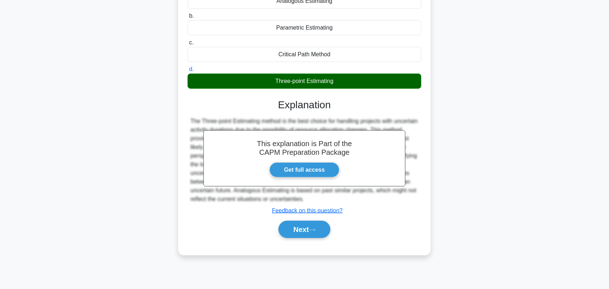
scroll to position [100, 0]
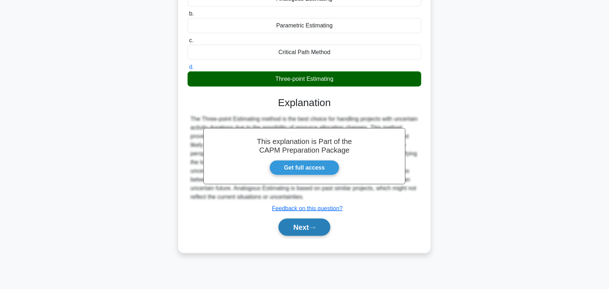
click at [296, 220] on button "Next" at bounding box center [304, 227] width 52 height 17
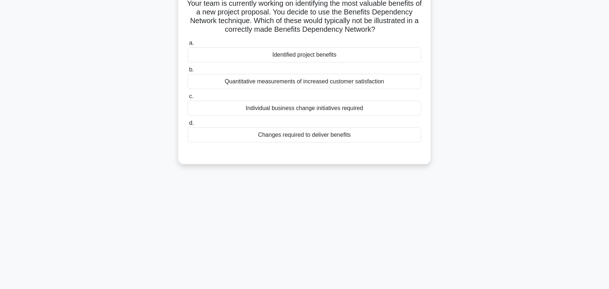
scroll to position [0, 0]
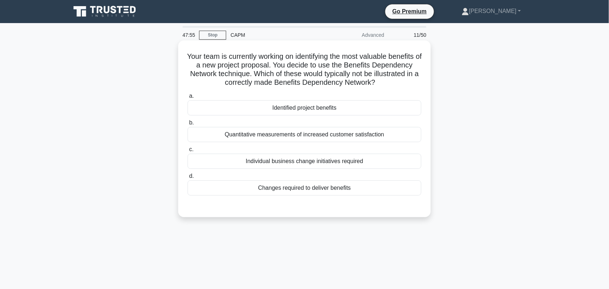
click at [406, 140] on div "Quantitative measurements of increased customer satisfaction" at bounding box center [305, 134] width 234 height 15
click at [188, 125] on input "b. Quantitative measurements of increased customer satisfaction" at bounding box center [188, 122] width 0 height 5
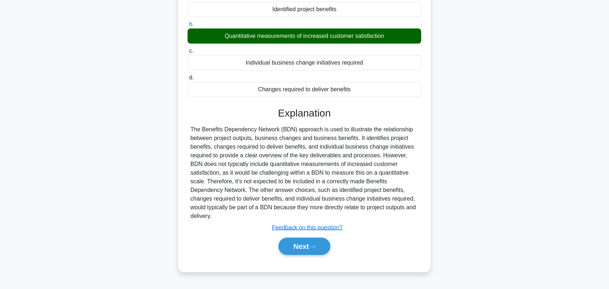
scroll to position [100, 0]
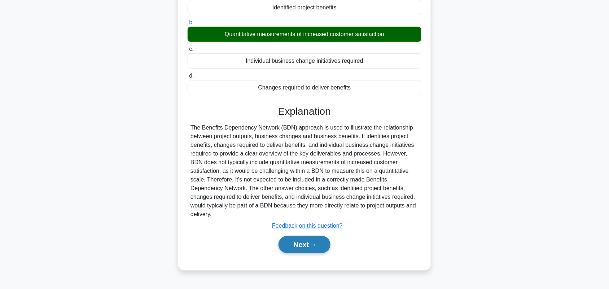
click at [298, 236] on button "Next" at bounding box center [304, 244] width 52 height 17
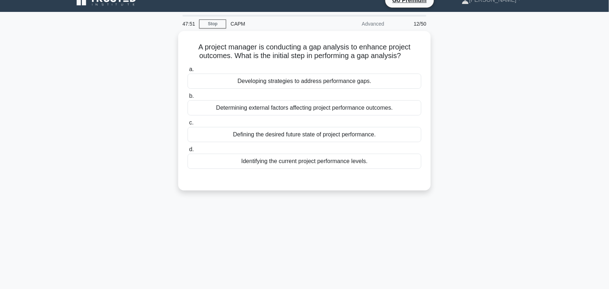
scroll to position [0, 0]
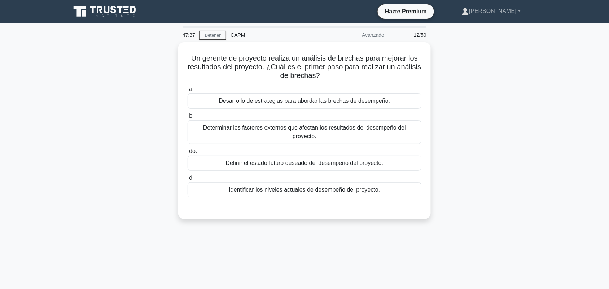
click at [508, 136] on div "Un gerente de proyecto realiza un análisis de brechas para mejorar los resultad…" at bounding box center [304, 134] width 476 height 185
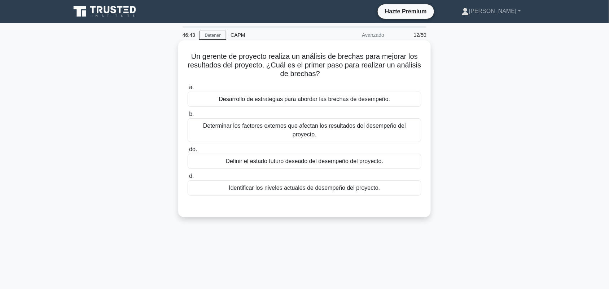
click at [385, 154] on div "Definir el estado futuro deseado del desempeño del proyecto." at bounding box center [305, 161] width 234 height 15
click at [188, 152] on input "do. Definir el estado futuro deseado del desempeño del proyecto." at bounding box center [188, 149] width 0 height 5
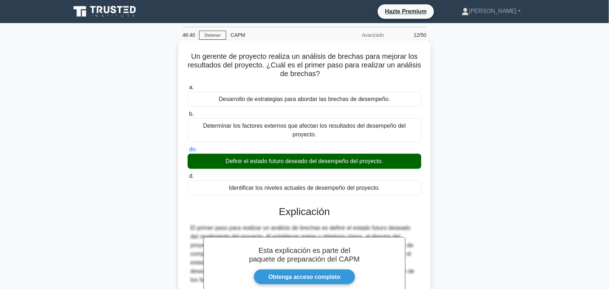
scroll to position [100, 0]
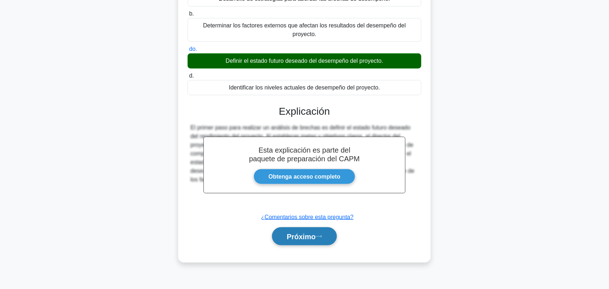
click at [327, 234] on button "Próximo" at bounding box center [304, 236] width 65 height 18
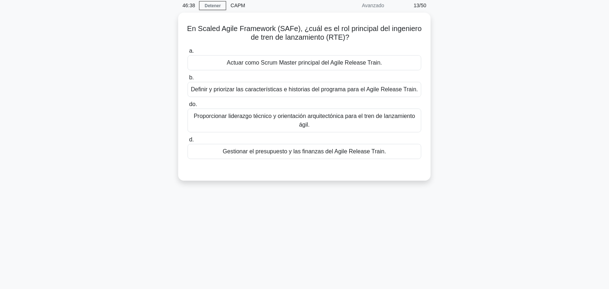
scroll to position [0, 0]
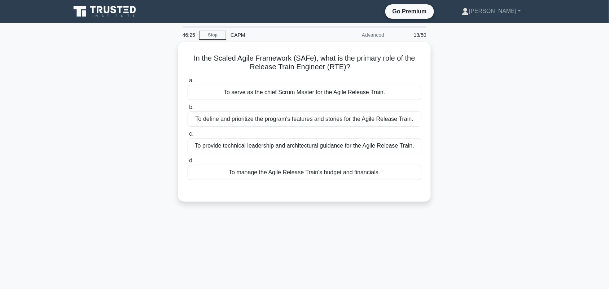
click at [473, 100] on div "In the Scaled Agile Framework (SAFe), what is the primary role of the Release T…" at bounding box center [304, 126] width 476 height 168
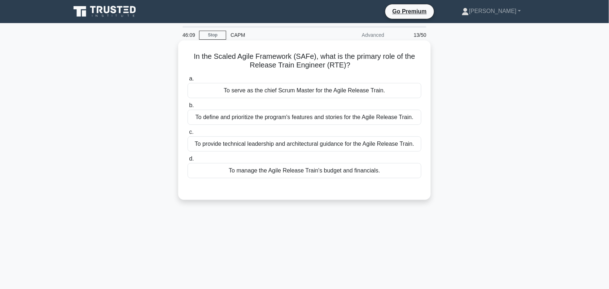
click at [341, 148] on div "To provide technical leadership and architectural guidance for the Agile Releas…" at bounding box center [305, 143] width 234 height 15
click at [188, 135] on input "c. To provide technical leadership and architectural guidance for the Agile Rel…" at bounding box center [188, 132] width 0 height 5
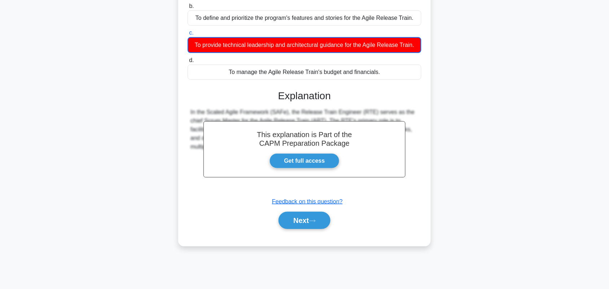
scroll to position [100, 0]
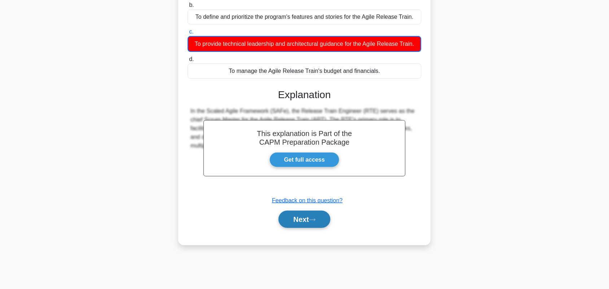
click at [314, 219] on icon at bounding box center [312, 220] width 6 height 4
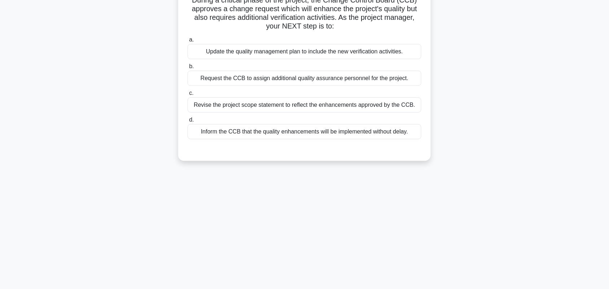
scroll to position [0, 0]
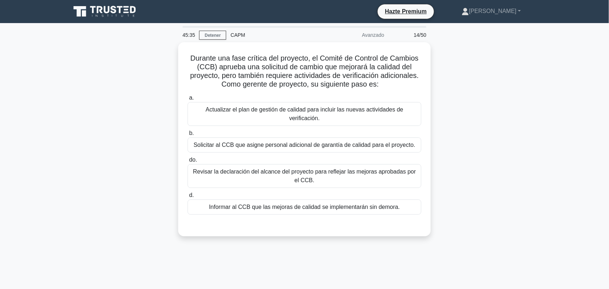
click at [506, 109] on div "Durante una fase crítica del proyecto, el Comité de Control de Cambios (CCB) ap…" at bounding box center [304, 143] width 476 height 203
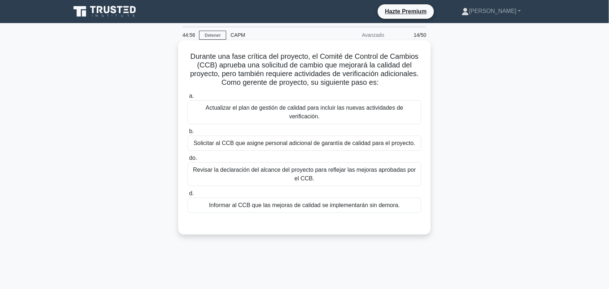
click at [353, 109] on font "Actualizar el plan de gestión de calidad para incluir las nuevas actividades de…" at bounding box center [305, 112] width 198 height 15
click at [188, 98] on input "a. Actualizar el plan de gestión de calidad para incluir las nuevas actividades…" at bounding box center [188, 96] width 0 height 5
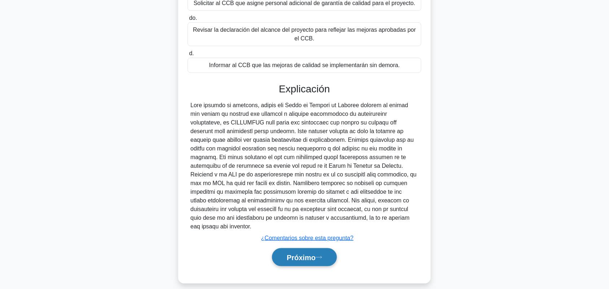
click at [320, 254] on button "Próximo" at bounding box center [304, 257] width 65 height 18
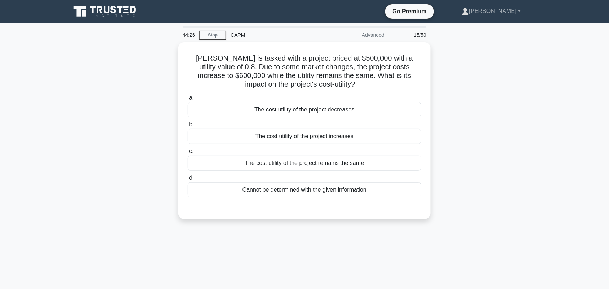
click at [554, 115] on main "44:26 Stop CAPM Advanced 15/50 Mary is tasked with a project priced at $500,000…" at bounding box center [304, 206] width 609 height 366
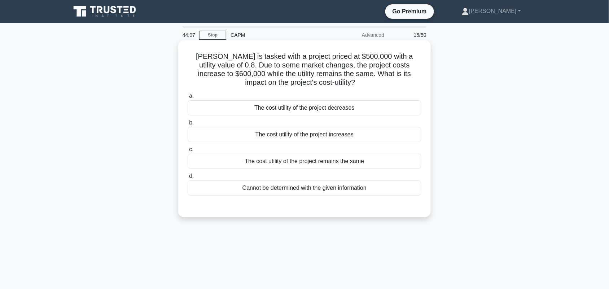
click at [388, 137] on div "The cost utility of the project increases" at bounding box center [305, 134] width 234 height 15
click at [188, 125] on input "b. The cost utility of the project increases" at bounding box center [188, 122] width 0 height 5
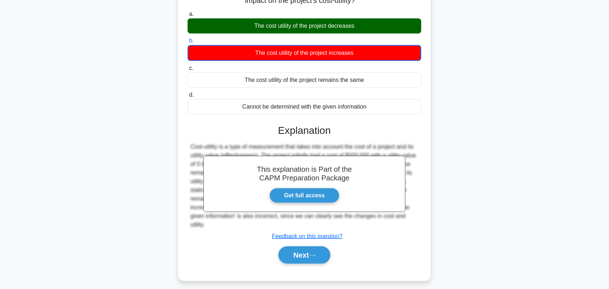
scroll to position [100, 0]
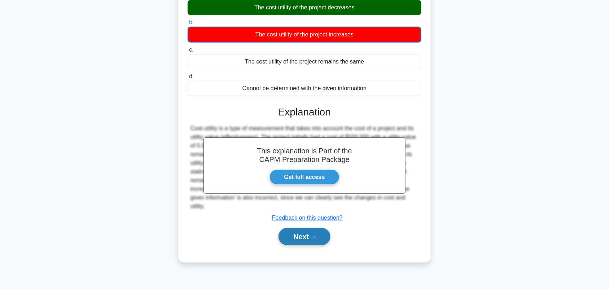
click at [307, 243] on button "Next" at bounding box center [304, 236] width 52 height 17
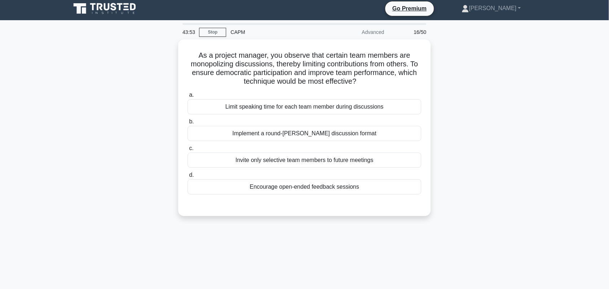
scroll to position [4, 0]
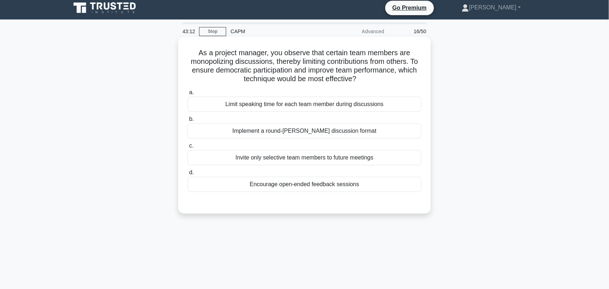
click at [318, 192] on div "Encourage open-ended feedback sessions" at bounding box center [305, 184] width 234 height 15
click at [188, 175] on input "d. Encourage open-ended feedback sessions" at bounding box center [188, 172] width 0 height 5
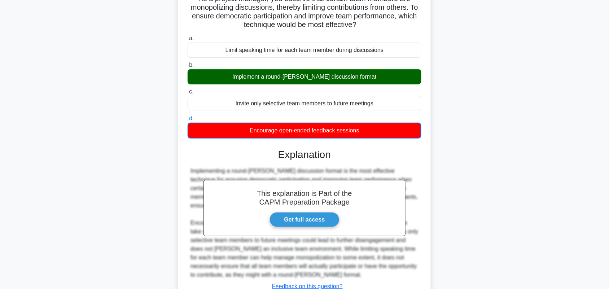
scroll to position [114, 0]
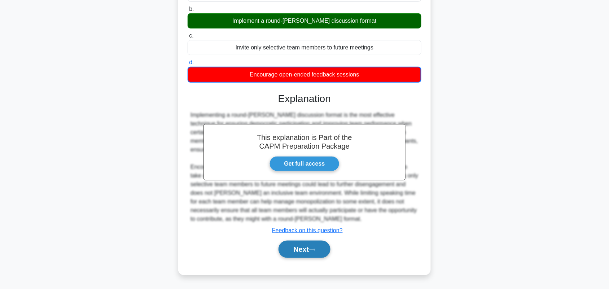
click at [308, 247] on button "Next" at bounding box center [304, 249] width 52 height 17
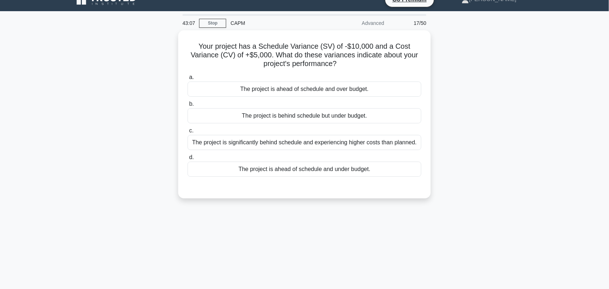
scroll to position [6, 0]
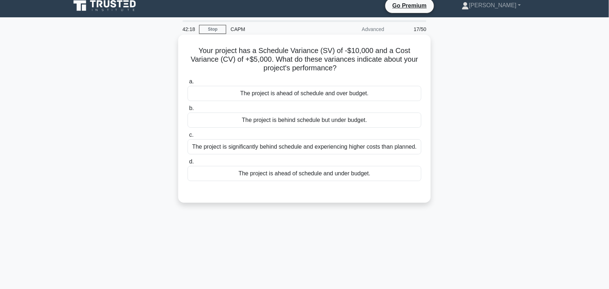
click at [287, 147] on div "The project is significantly behind schedule and experiencing higher costs than…" at bounding box center [305, 146] width 234 height 15
click at [188, 137] on input "c. The project is significantly behind schedule and experiencing higher costs t…" at bounding box center [188, 135] width 0 height 5
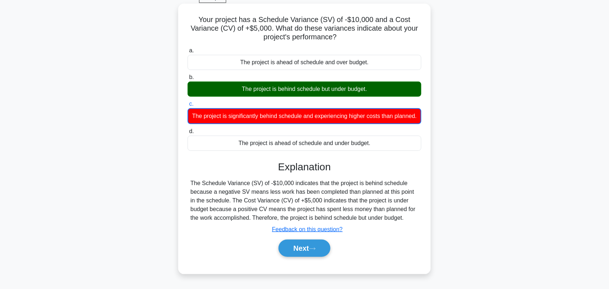
scroll to position [100, 0]
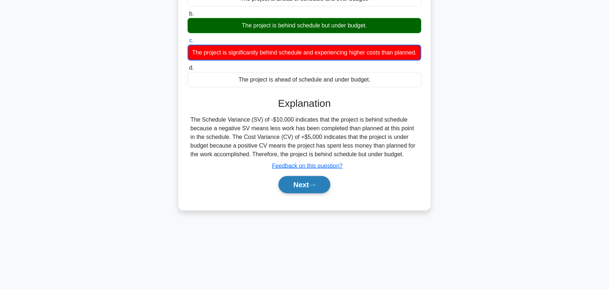
click at [306, 190] on button "Next" at bounding box center [304, 184] width 52 height 17
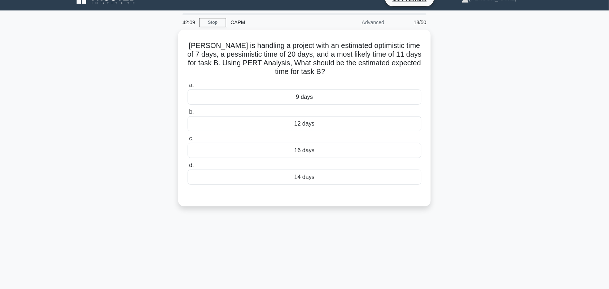
scroll to position [0, 0]
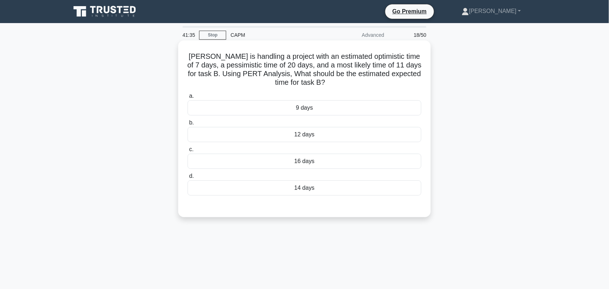
click at [338, 137] on div "12 days" at bounding box center [305, 134] width 234 height 15
click at [188, 125] on input "b. 12 days" at bounding box center [188, 122] width 0 height 5
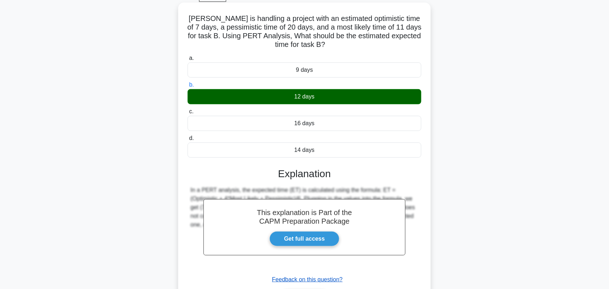
scroll to position [90, 0]
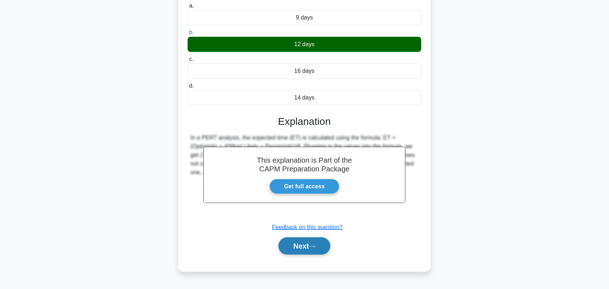
click at [316, 249] on icon at bounding box center [312, 247] width 6 height 4
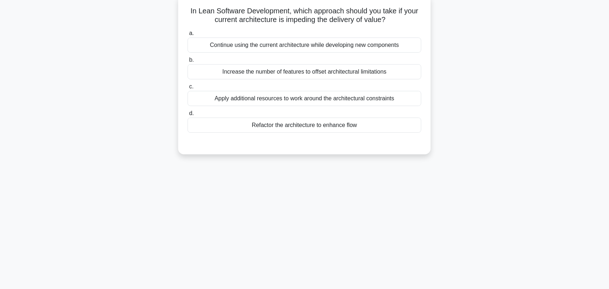
scroll to position [0, 0]
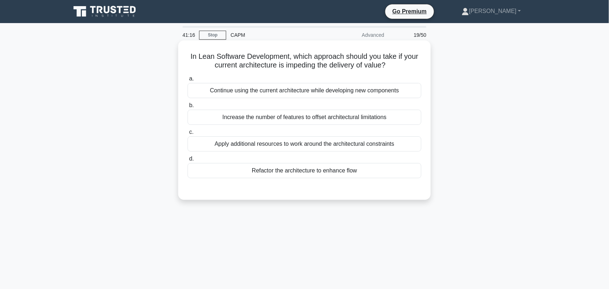
click at [385, 172] on div "Refactor the architecture to enhance flow" at bounding box center [305, 170] width 234 height 15
click at [188, 161] on input "d. Refactor the architecture to enhance flow" at bounding box center [188, 159] width 0 height 5
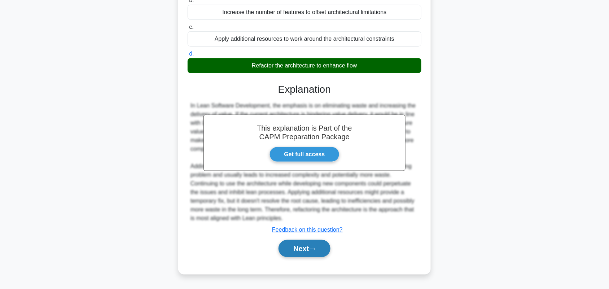
click at [308, 248] on button "Next" at bounding box center [304, 248] width 52 height 17
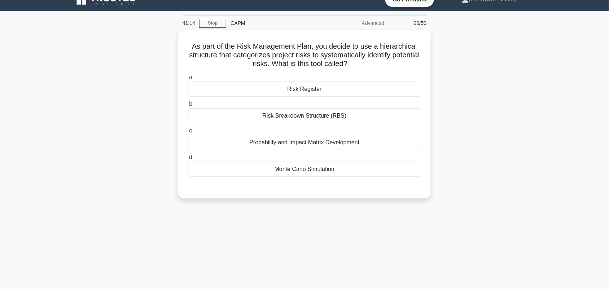
scroll to position [10, 0]
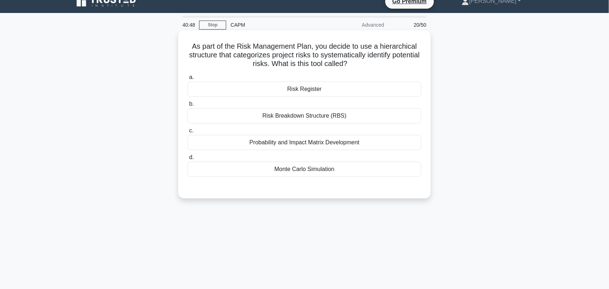
click at [379, 145] on div "Probability and Impact Matrix Development" at bounding box center [305, 142] width 234 height 15
click at [188, 133] on input "c. Probability and Impact Matrix Development" at bounding box center [188, 130] width 0 height 5
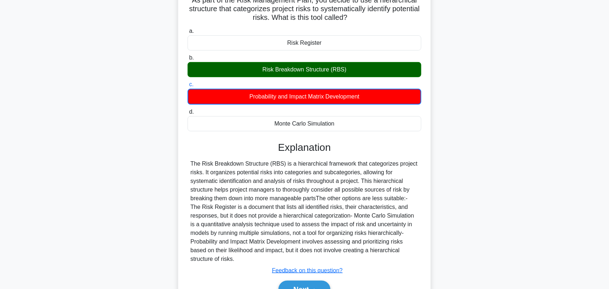
scroll to position [100, 0]
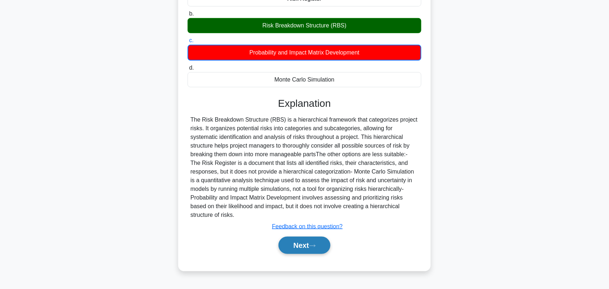
click at [305, 242] on button "Next" at bounding box center [304, 245] width 52 height 17
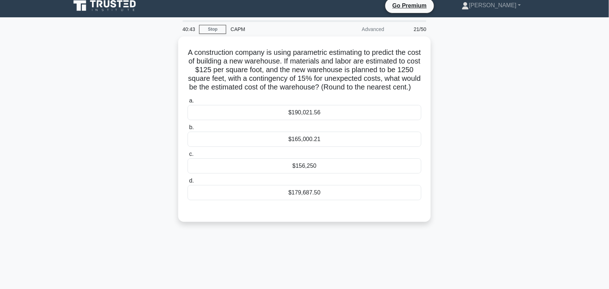
scroll to position [0, 0]
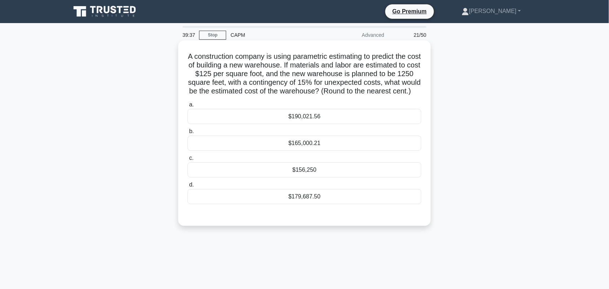
click at [386, 204] on div "$179,687.50" at bounding box center [305, 196] width 234 height 15
click at [188, 187] on input "d. $179,687.50" at bounding box center [188, 185] width 0 height 5
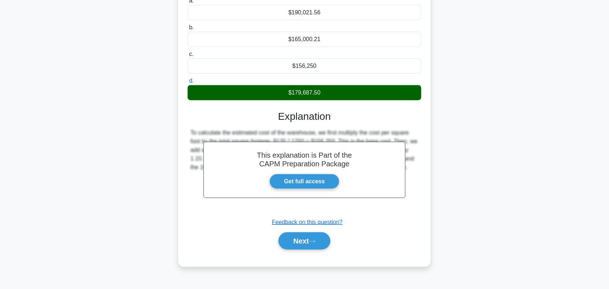
scroll to position [105, 0]
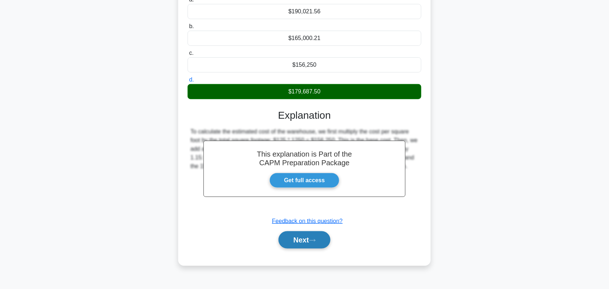
click at [310, 244] on button "Next" at bounding box center [304, 239] width 52 height 17
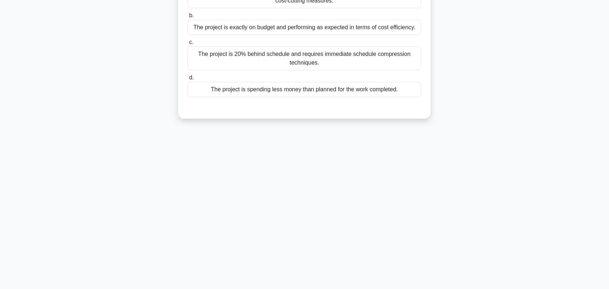
scroll to position [0, 0]
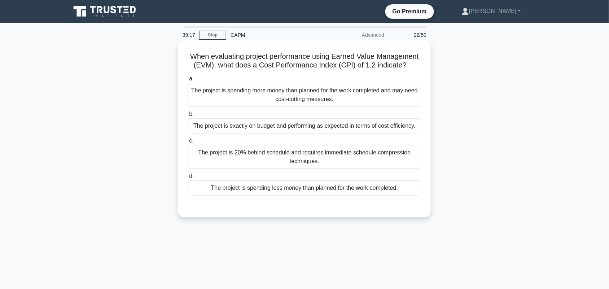
click at [379, 193] on div "The project is spending less money than planned for the work completed." at bounding box center [305, 187] width 234 height 15
click at [188, 179] on input "d. The project is spending less money than planned for the work completed." at bounding box center [188, 176] width 0 height 5
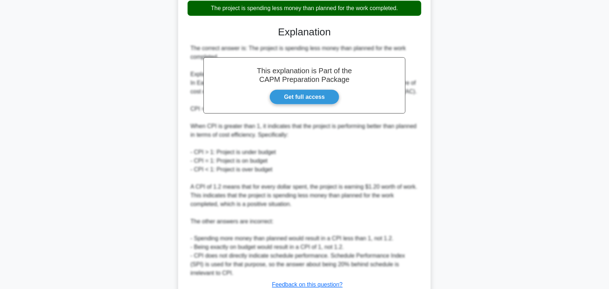
scroll to position [235, 0]
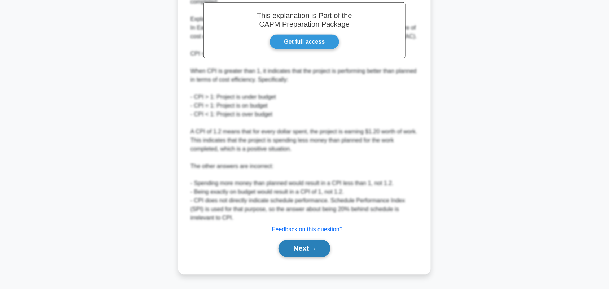
click at [298, 249] on button "Next" at bounding box center [304, 248] width 52 height 17
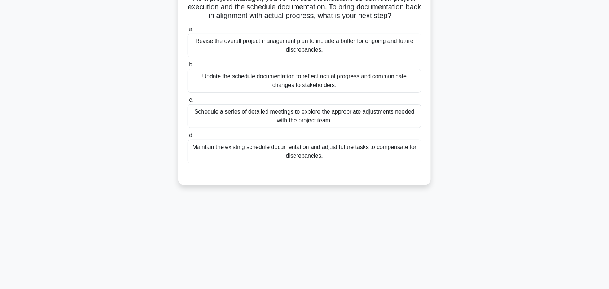
scroll to position [10, 0]
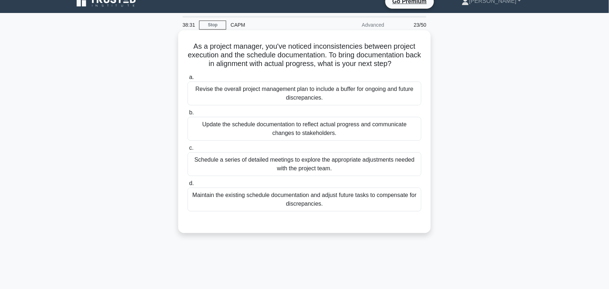
click at [386, 130] on div "Update the schedule documentation to reflect actual progress and communicate ch…" at bounding box center [305, 129] width 234 height 24
click at [188, 115] on input "b. Update the schedule documentation to reflect actual progress and communicate…" at bounding box center [188, 112] width 0 height 5
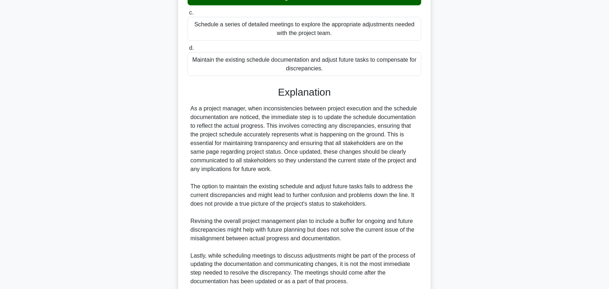
scroll to position [208, 0]
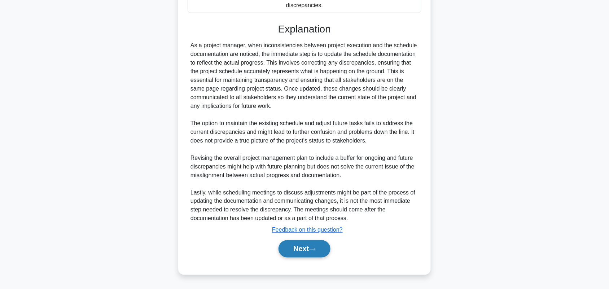
click at [312, 251] on icon at bounding box center [312, 249] width 6 height 4
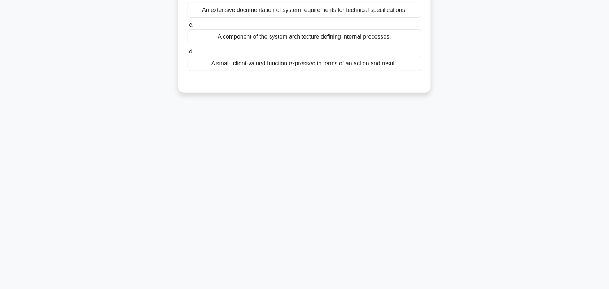
scroll to position [0, 0]
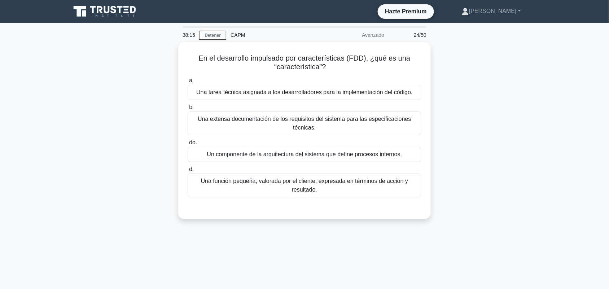
click at [105, 111] on div "En el desarrollo impulsado por características (FDD), ¿qué es una “característi…" at bounding box center [304, 134] width 476 height 185
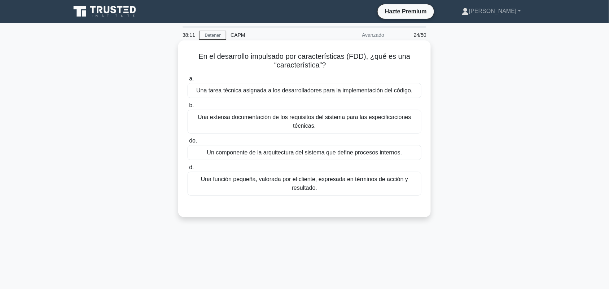
click at [270, 188] on font "Una función pequeña, valorada por el cliente, expresada en términos de acción y…" at bounding box center [304, 183] width 227 height 17
click at [188, 170] on input "d. Una función pequeña, valorada por el cliente, expresada en términos de acció…" at bounding box center [188, 167] width 0 height 5
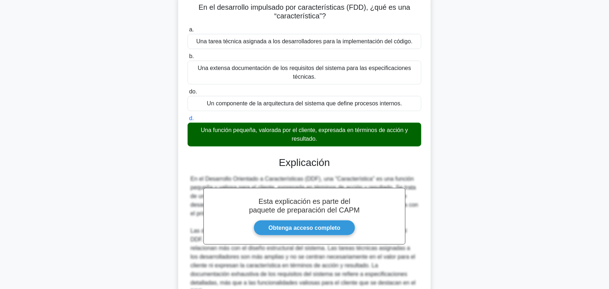
scroll to position [114, 0]
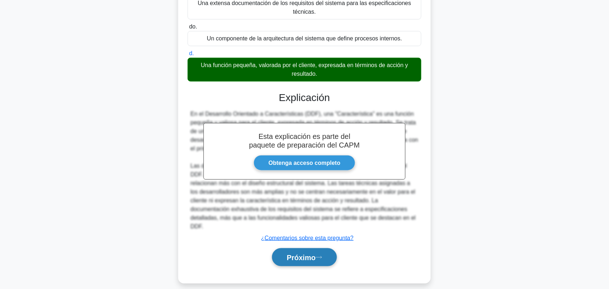
click at [287, 254] on font "Próximo" at bounding box center [301, 258] width 29 height 8
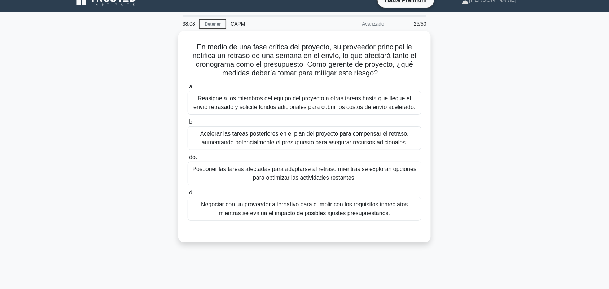
scroll to position [0, 0]
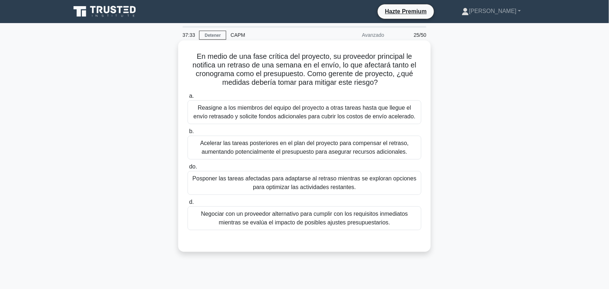
click at [381, 218] on font "Negociar con un proveedor alternativo para cumplir con los requisitos inmediato…" at bounding box center [304, 218] width 207 height 15
click at [188, 205] on input "d. Negociar con un proveedor alternativo para cumplir con los requisitos inmedi…" at bounding box center [188, 202] width 0 height 5
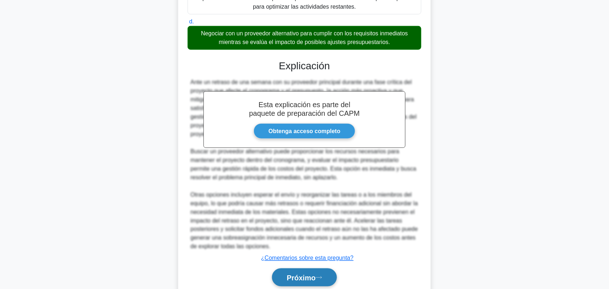
click at [316, 274] on font "Próximo" at bounding box center [301, 278] width 29 height 8
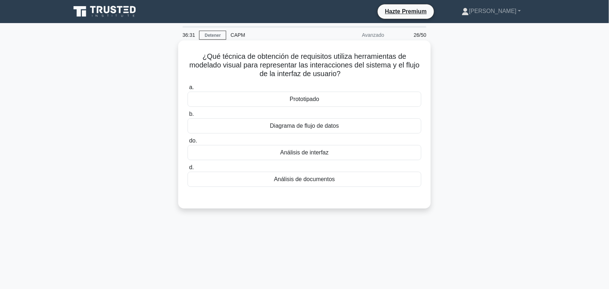
click at [302, 96] on font "Prototipado" at bounding box center [305, 99] width 30 height 6
click at [188, 90] on input "a. Prototipado" at bounding box center [188, 87] width 0 height 5
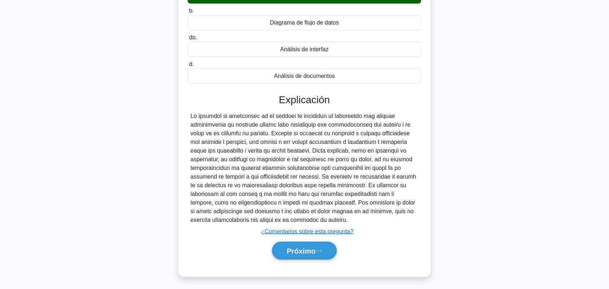
scroll to position [105, 0]
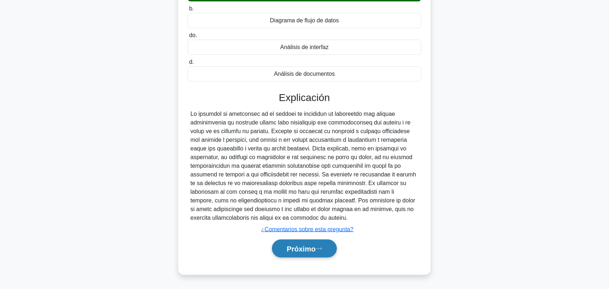
click at [313, 250] on font "Próximo" at bounding box center [301, 249] width 29 height 8
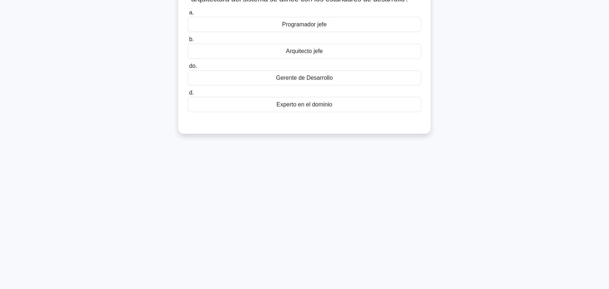
scroll to position [0, 0]
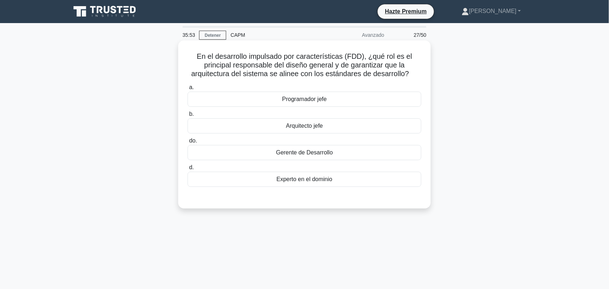
click at [363, 130] on div "Arquitecto jefe" at bounding box center [305, 125] width 234 height 15
click at [188, 117] on input "b. Arquitecto jefe" at bounding box center [188, 114] width 0 height 5
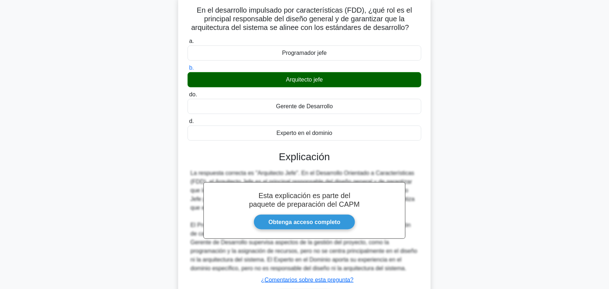
scroll to position [90, 0]
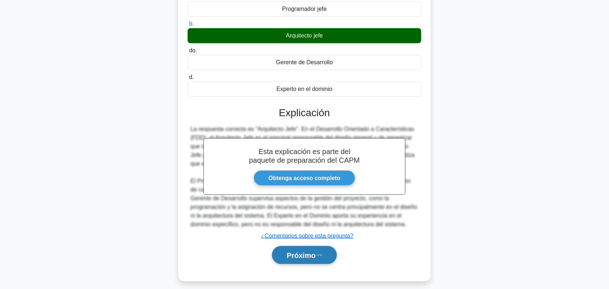
click at [312, 259] on font "Próximo" at bounding box center [301, 255] width 29 height 8
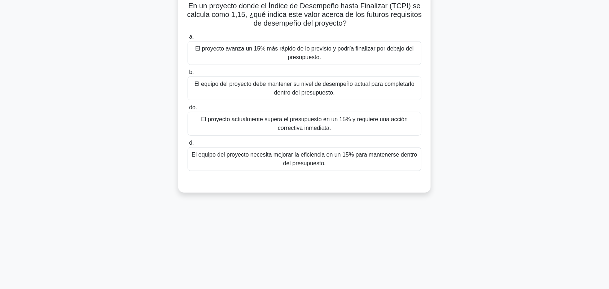
scroll to position [0, 0]
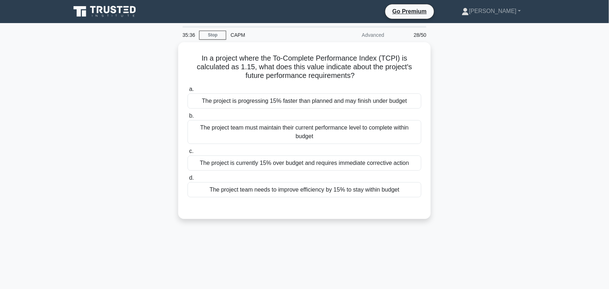
click at [497, 114] on div "In a project where the To-Complete Performance Index (TCPI) is calculated as 1.…" at bounding box center [304, 134] width 476 height 185
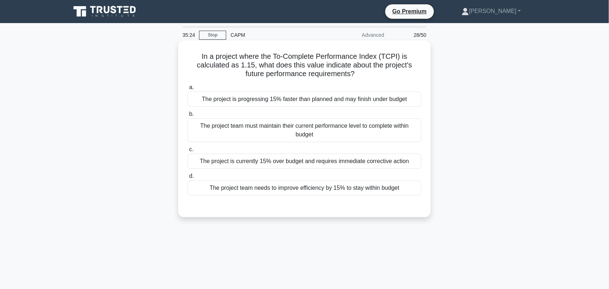
click at [400, 192] on div "The project team needs to improve efficiency by 15% to stay within budget" at bounding box center [305, 187] width 234 height 15
click at [188, 179] on input "d. The project team needs to improve efficiency by 15% to stay within budget" at bounding box center [188, 176] width 0 height 5
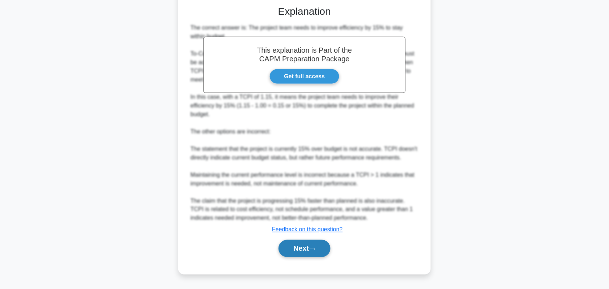
click at [298, 243] on button "Next" at bounding box center [304, 248] width 52 height 17
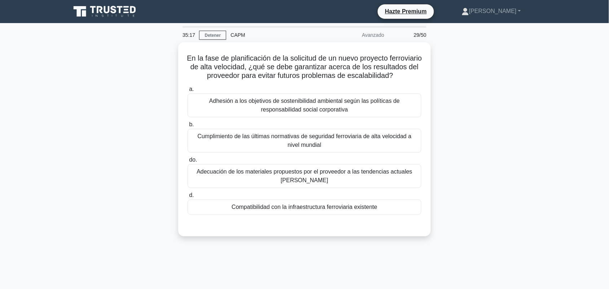
click at [524, 161] on div "En la fase de planificación de la solicitud de un nuevo proyecto ferroviario de…" at bounding box center [304, 143] width 476 height 203
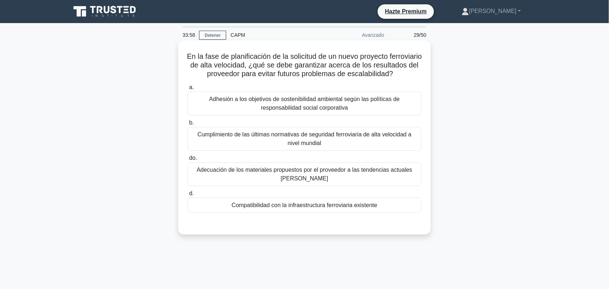
click at [320, 112] on font "Adhesión a los objetivos de sostenibilidad ambiental según las políticas de res…" at bounding box center [304, 103] width 227 height 17
click at [188, 90] on input "a. Adhesión a los objetivos de sostenibilidad ambiental según las políticas de …" at bounding box center [188, 87] width 0 height 5
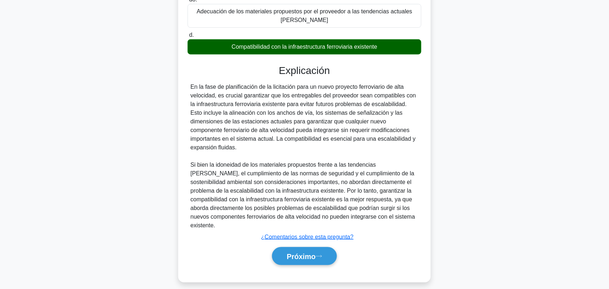
scroll to position [166, 0]
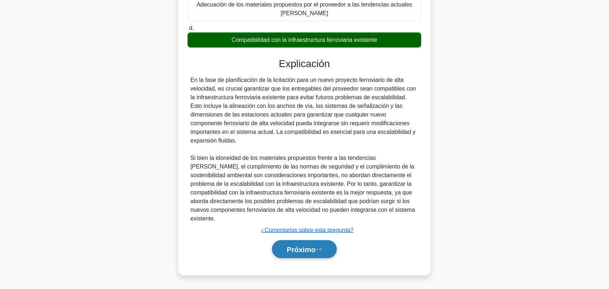
click at [320, 247] on icon at bounding box center [319, 249] width 6 height 4
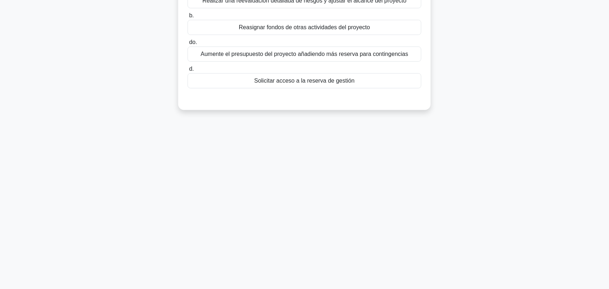
scroll to position [0, 0]
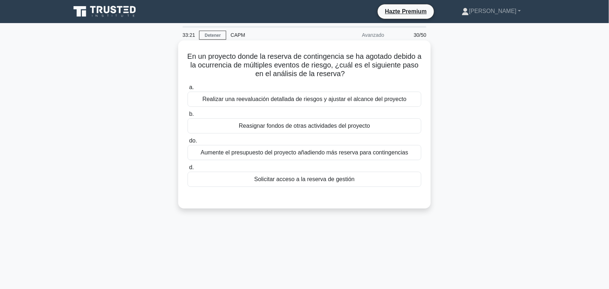
click at [307, 182] on font "Solicitar acceso a la reserva de gestión" at bounding box center [304, 179] width 100 height 6
click at [188, 170] on input "d. Solicitar acceso a la reserva de gestión" at bounding box center [188, 167] width 0 height 5
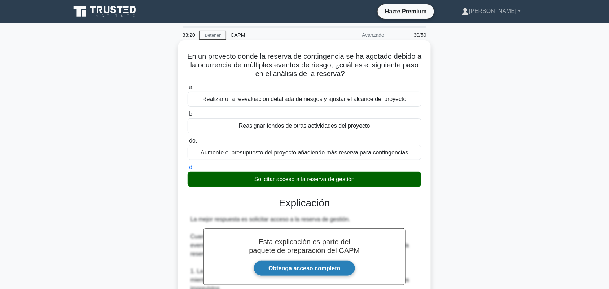
scroll to position [244, 0]
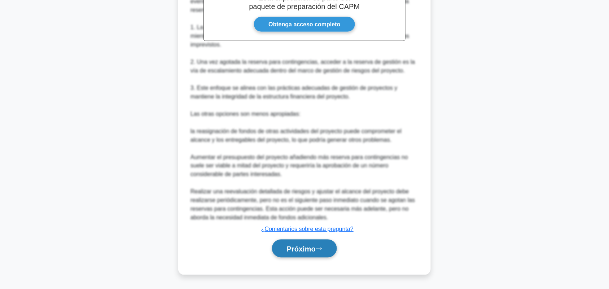
click at [322, 247] on button "Próximo" at bounding box center [304, 249] width 65 height 18
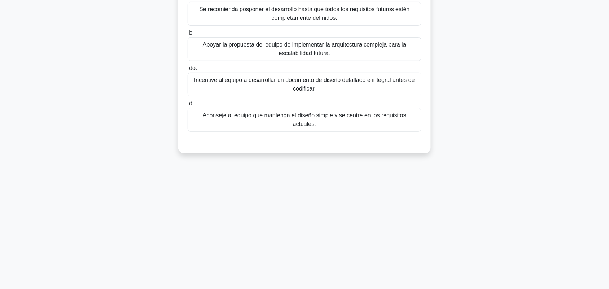
scroll to position [10, 0]
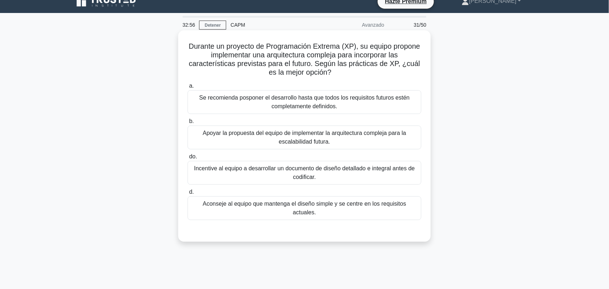
click at [406, 204] on font "Aconseje al equipo que mantenga el diseño simple y se centre en los requisitos …" at bounding box center [304, 208] width 203 height 15
click at [188, 194] on input "d. Aconseje al equipo que mantenga el diseño simple y se centre en los requisit…" at bounding box center [188, 192] width 0 height 5
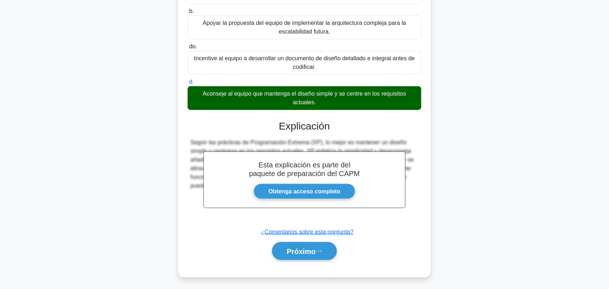
scroll to position [123, 0]
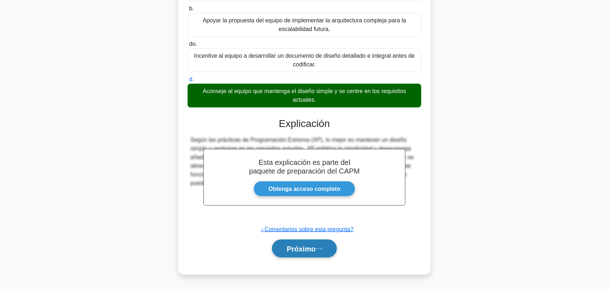
click at [308, 250] on font "Próximo" at bounding box center [301, 249] width 29 height 8
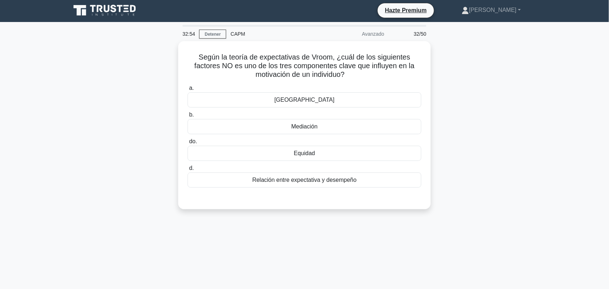
scroll to position [0, 0]
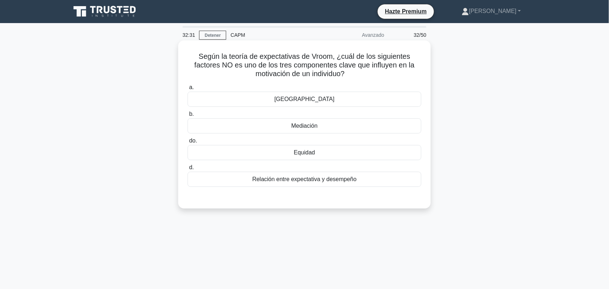
click at [315, 129] on font "Mediación" at bounding box center [304, 126] width 26 height 6
click at [188, 117] on input "b. Mediación" at bounding box center [188, 114] width 0 height 5
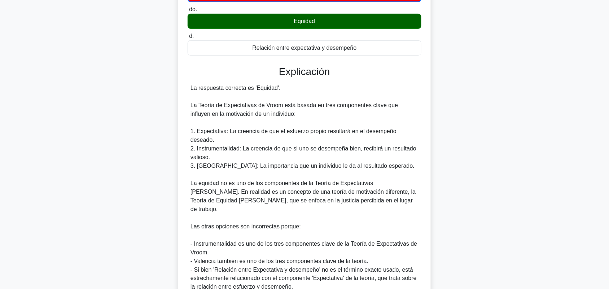
scroll to position [180, 0]
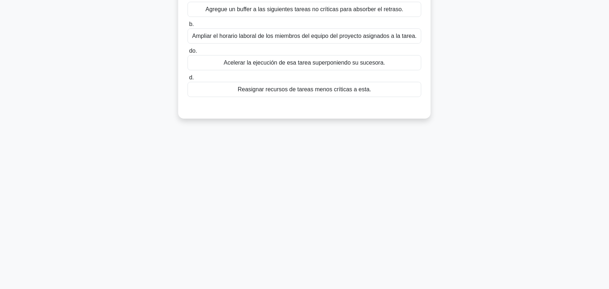
scroll to position [10, 0]
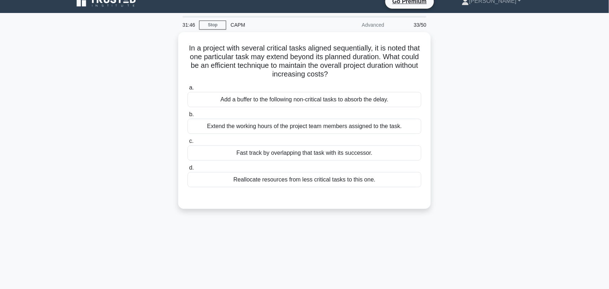
click at [500, 131] on div "In a project with several critical tasks aligned sequentially, it is noted that…" at bounding box center [304, 124] width 476 height 185
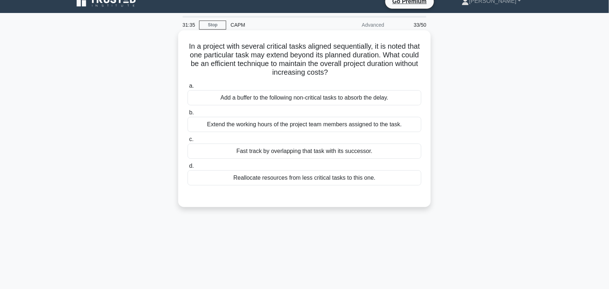
drag, startPoint x: 197, startPoint y: 66, endPoint x: 411, endPoint y: 69, distance: 214.7
click at [411, 69] on h5 "In a project with several critical tasks aligned sequentially, it is noted that…" at bounding box center [304, 59] width 235 height 35
click at [351, 177] on div "Reallocate resources from less critical tasks to this one." at bounding box center [305, 177] width 234 height 15
click at [188, 168] on input "d. Reallocate resources from less critical tasks to this one." at bounding box center [188, 166] width 0 height 5
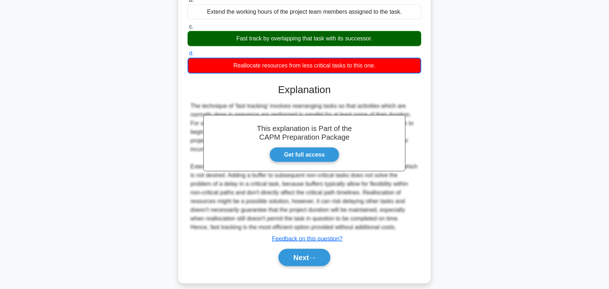
scroll to position [131, 0]
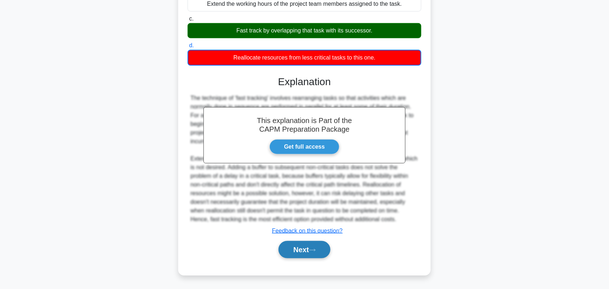
click at [298, 253] on button "Next" at bounding box center [304, 249] width 52 height 17
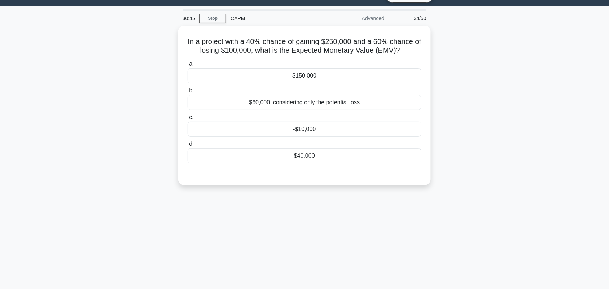
scroll to position [0, 0]
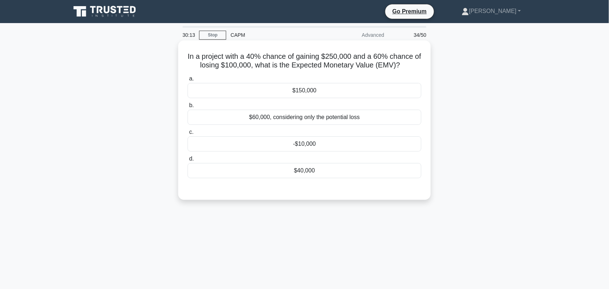
click at [339, 171] on div "$40,000" at bounding box center [305, 170] width 234 height 15
click at [188, 161] on input "d. $40,000" at bounding box center [188, 159] width 0 height 5
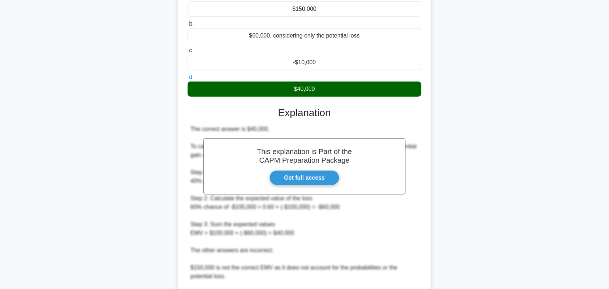
scroll to position [192, 0]
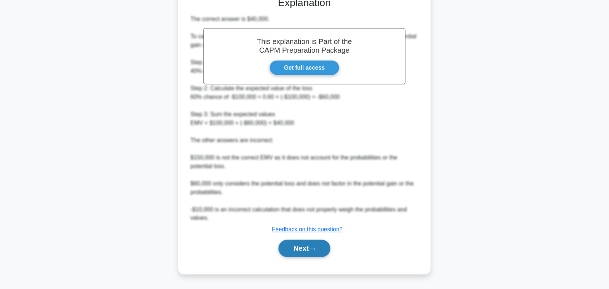
click at [322, 251] on button "Next" at bounding box center [304, 248] width 52 height 17
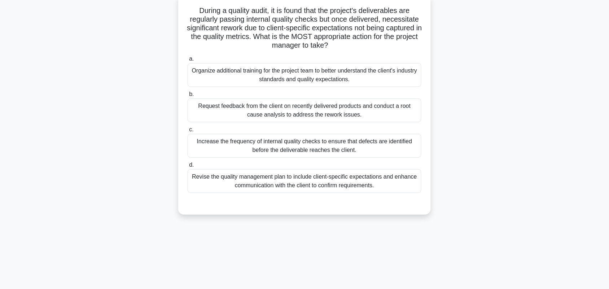
scroll to position [0, 0]
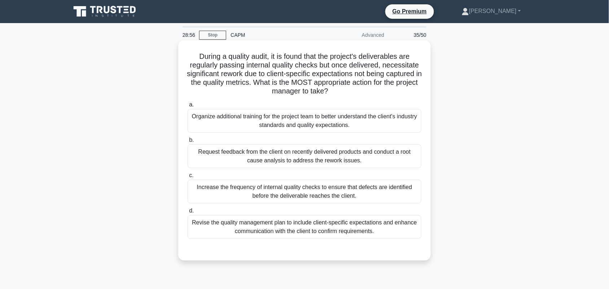
click at [312, 155] on div "Request feedback from the client on recently delivered products and conduct a r…" at bounding box center [305, 156] width 234 height 24
click at [188, 142] on input "b. Request feedback from the client on recently delivered products and conduct …" at bounding box center [188, 140] width 0 height 5
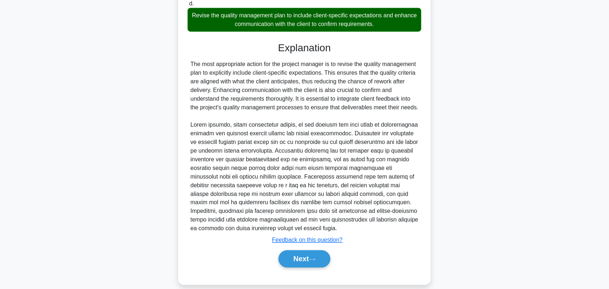
scroll to position [217, 0]
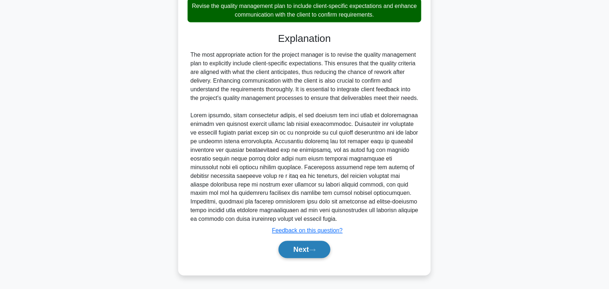
click at [307, 250] on button "Next" at bounding box center [304, 249] width 52 height 17
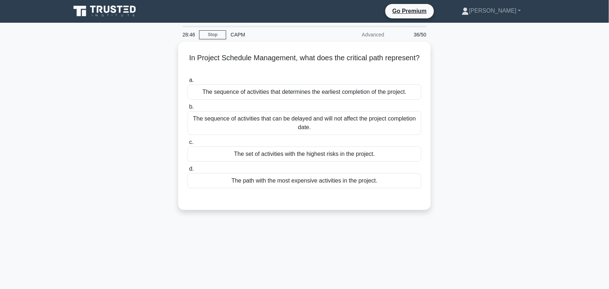
scroll to position [0, 0]
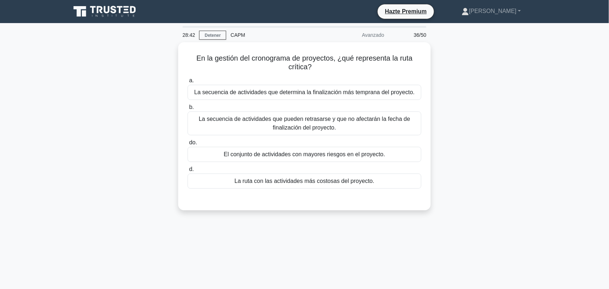
click at [509, 125] on div "En la gestión del cronograma de proyectos, ¿qué representa la ruta crítica? .sp…" at bounding box center [304, 130] width 476 height 177
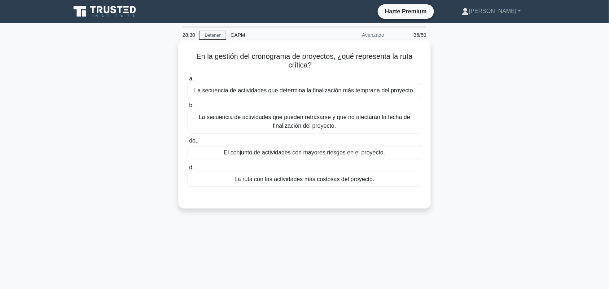
click at [361, 90] on font "La secuencia de actividades que determina la finalización más temprana del proy…" at bounding box center [304, 90] width 220 height 6
click at [188, 81] on input "a. La secuencia de actividades que determina la finalización más temprana del p…" at bounding box center [188, 78] width 0 height 5
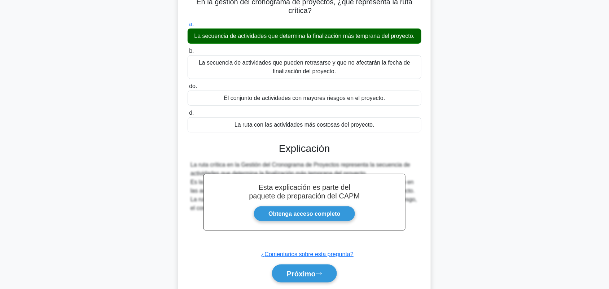
scroll to position [100, 0]
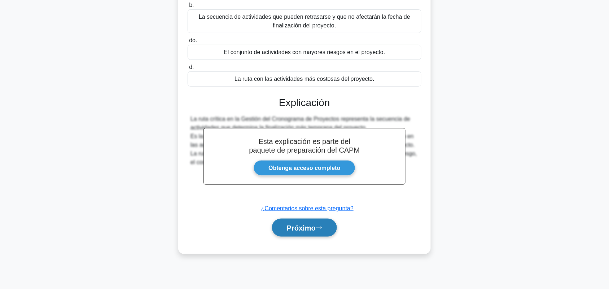
click at [313, 226] on font "Próximo" at bounding box center [301, 228] width 29 height 8
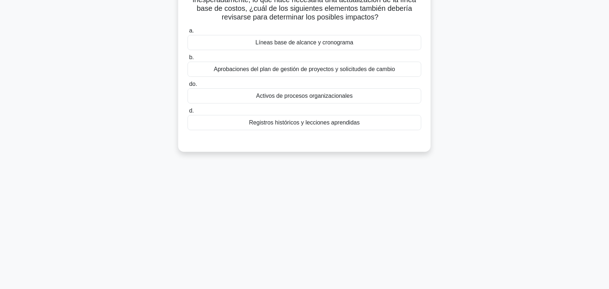
scroll to position [0, 0]
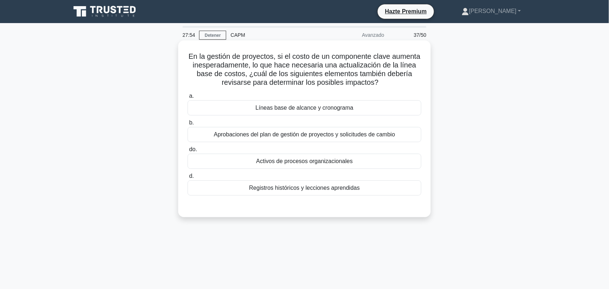
click at [365, 113] on div "Líneas base de alcance y cronograma" at bounding box center [305, 107] width 234 height 15
click at [188, 98] on input "a. Líneas base de alcance y cronograma" at bounding box center [188, 96] width 0 height 5
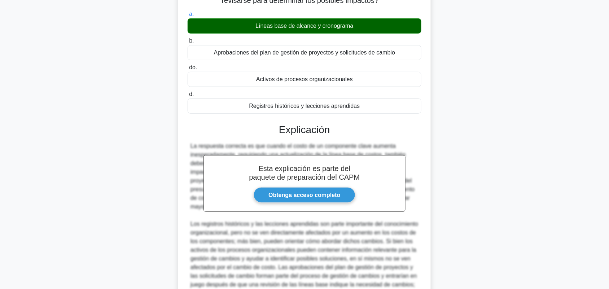
scroll to position [166, 0]
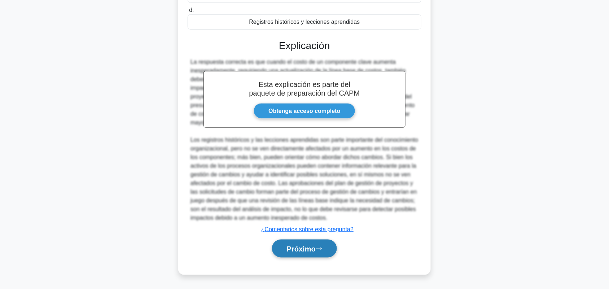
click at [314, 253] on font "Próximo" at bounding box center [301, 249] width 29 height 8
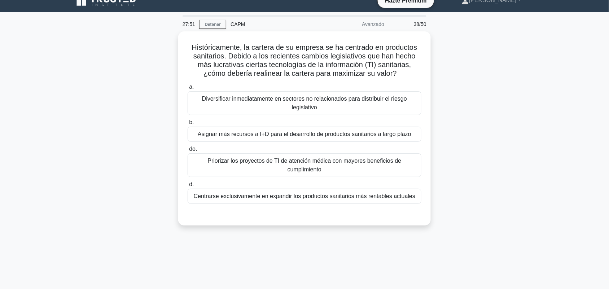
scroll to position [0, 0]
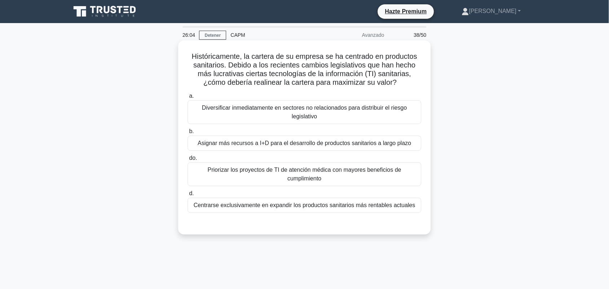
click at [408, 173] on font "Priorizar los proyectos de TI de atención médica con mayores beneficios de cump…" at bounding box center [304, 174] width 227 height 17
click at [188, 161] on input "do. Priorizar los proyectos de TI de atención médica con mayores beneficios de …" at bounding box center [188, 158] width 0 height 5
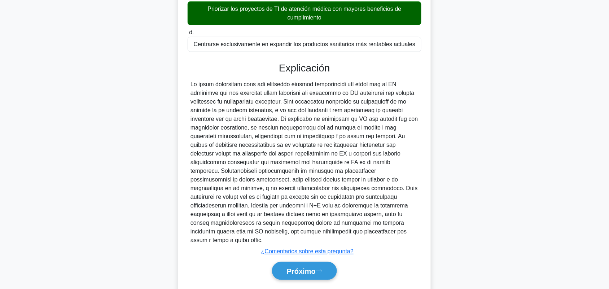
scroll to position [175, 0]
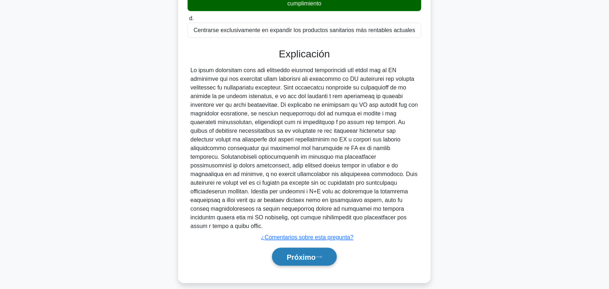
click at [316, 253] on font "Próximo" at bounding box center [301, 257] width 29 height 8
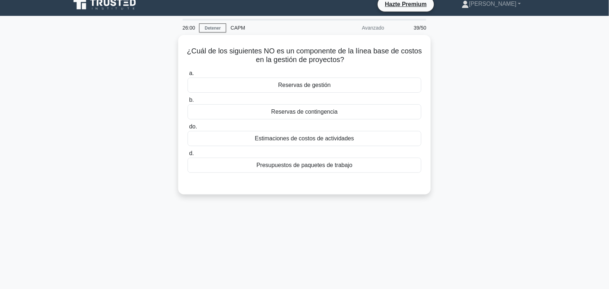
scroll to position [0, 0]
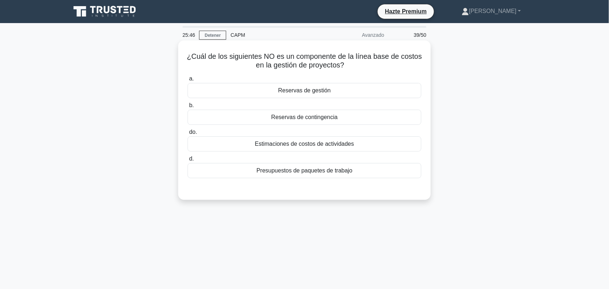
click at [364, 95] on div "Reservas de gestión" at bounding box center [305, 90] width 234 height 15
click at [188, 81] on input "a. Reservas de gestión" at bounding box center [188, 78] width 0 height 5
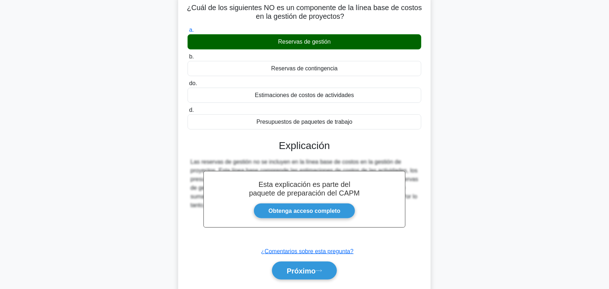
scroll to position [100, 0]
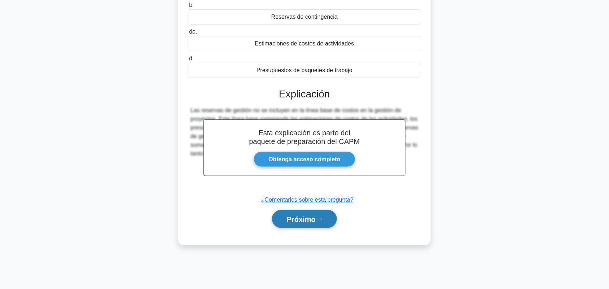
click at [314, 220] on font "Próximo" at bounding box center [301, 219] width 29 height 8
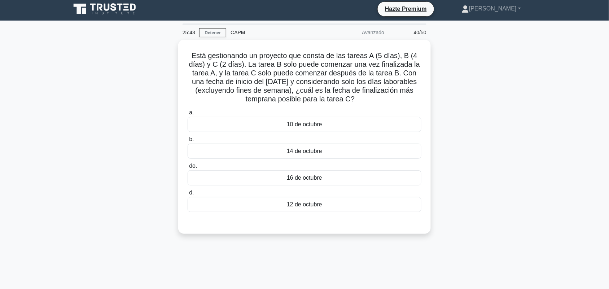
scroll to position [0, 0]
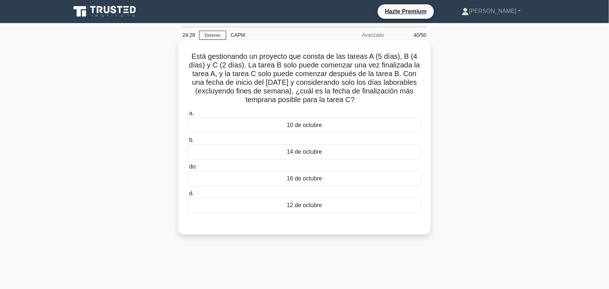
click at [376, 179] on div "16 de octubre" at bounding box center [305, 178] width 234 height 15
click at [188, 169] on input "do. 16 de octubre" at bounding box center [188, 166] width 0 height 5
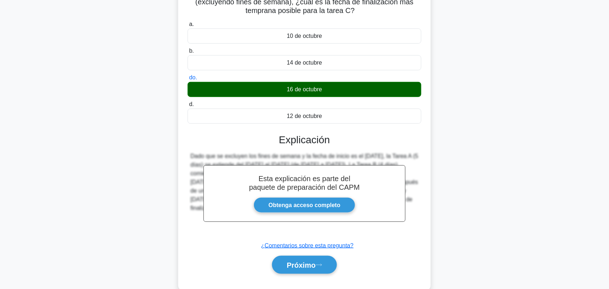
scroll to position [105, 0]
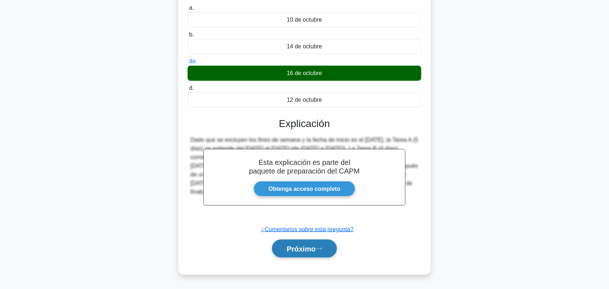
click at [302, 253] on font "Próximo" at bounding box center [301, 249] width 29 height 8
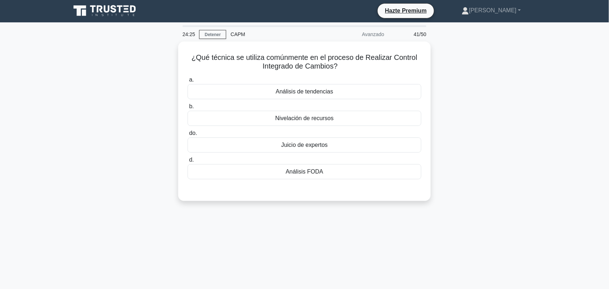
scroll to position [0, 0]
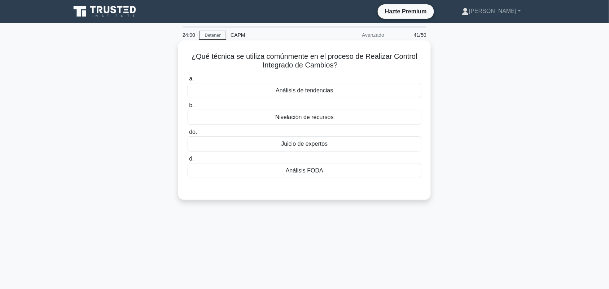
click at [313, 174] on font "Análisis FODA" at bounding box center [305, 170] width 38 height 6
click at [188, 161] on input "d. Análisis FODA" at bounding box center [188, 159] width 0 height 5
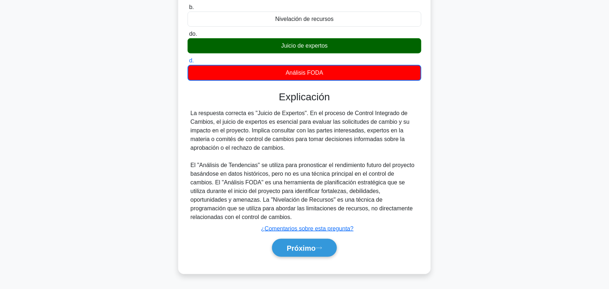
scroll to position [100, 0]
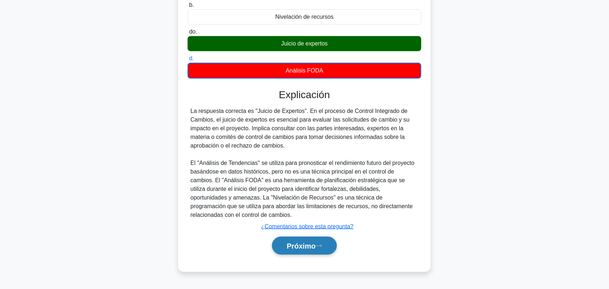
click at [303, 242] on button "Próximo" at bounding box center [304, 246] width 65 height 18
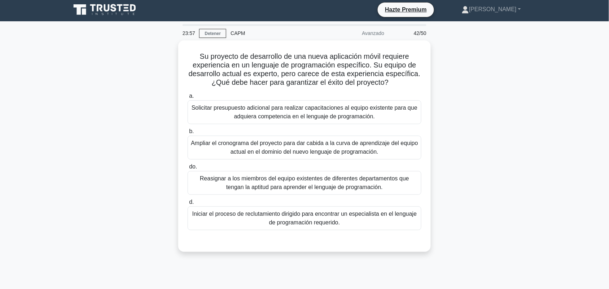
scroll to position [0, 0]
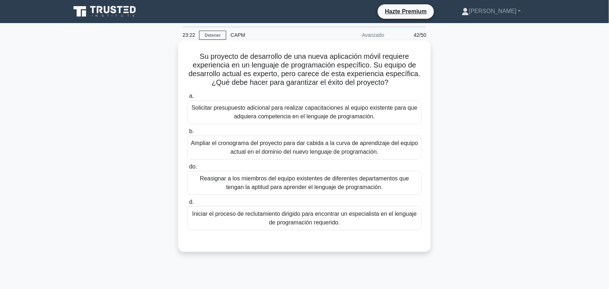
click at [363, 220] on font "Iniciar el proceso de reclutamiento dirigido para encontrar un especialista en …" at bounding box center [304, 218] width 227 height 17
click at [188, 205] on input "d. Iniciar el proceso de reclutamiento dirigido para encontrar un especialista …" at bounding box center [188, 202] width 0 height 5
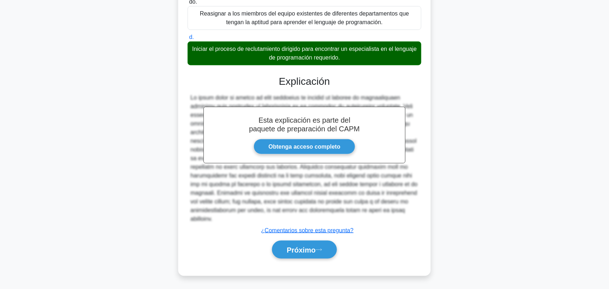
scroll to position [166, 0]
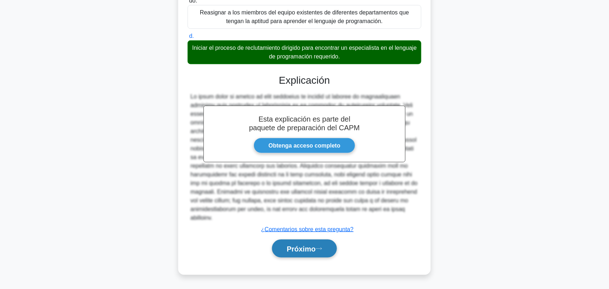
click at [306, 244] on button "Próximo" at bounding box center [304, 249] width 65 height 18
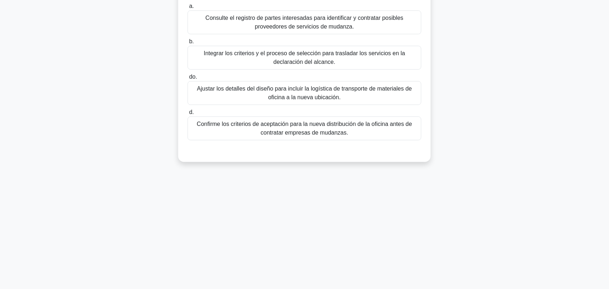
scroll to position [0, 0]
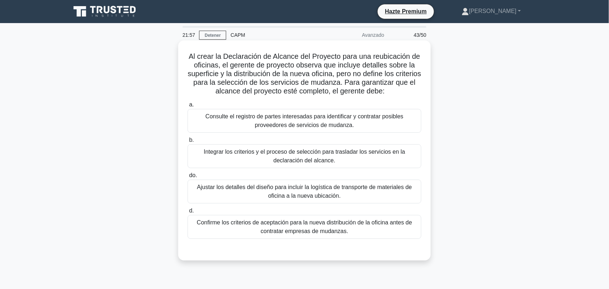
click at [360, 161] on font "Integrar los criterios y el proceso de selección para trasladar los servicios e…" at bounding box center [304, 156] width 227 height 17
click at [188, 142] on input "b. Integrar los criterios y el proceso de selección para trasladar los servicio…" at bounding box center [188, 140] width 0 height 5
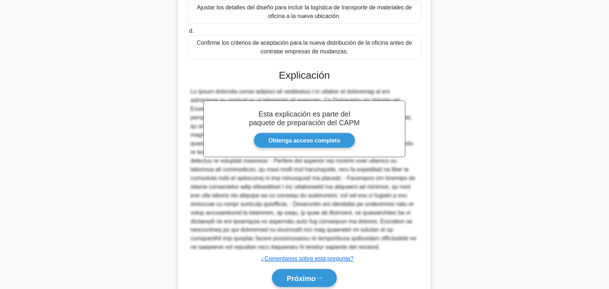
scroll to position [180, 0]
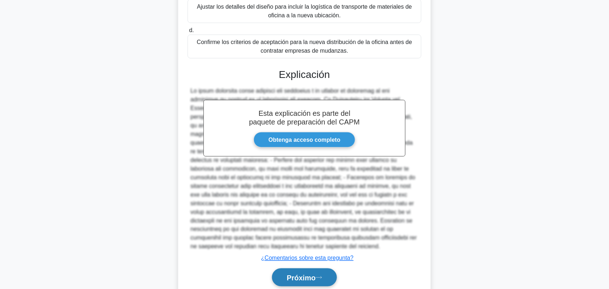
click at [316, 275] on font "Próximo" at bounding box center [301, 278] width 29 height 8
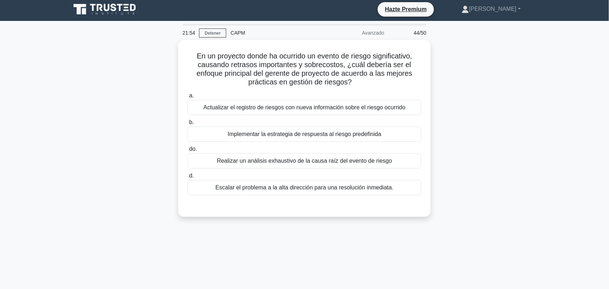
scroll to position [0, 0]
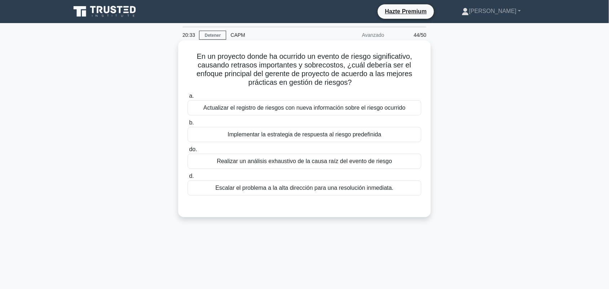
click at [392, 107] on font "Actualizar el registro de riesgos con nueva información sobre el riesgo ocurrido" at bounding box center [304, 108] width 202 height 6
click at [188, 98] on input "a. Actualizar el registro de riesgos con nueva información sobre el riesgo ocur…" at bounding box center [188, 96] width 0 height 5
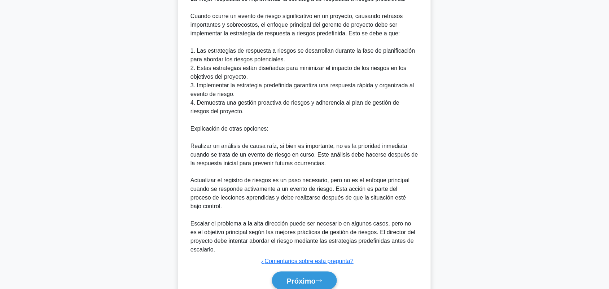
scroll to position [253, 0]
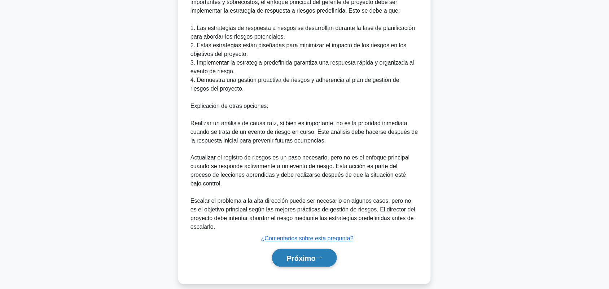
click at [316, 254] on font "Próximo" at bounding box center [301, 258] width 29 height 8
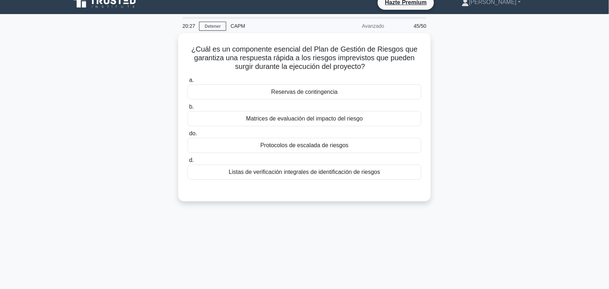
scroll to position [0, 0]
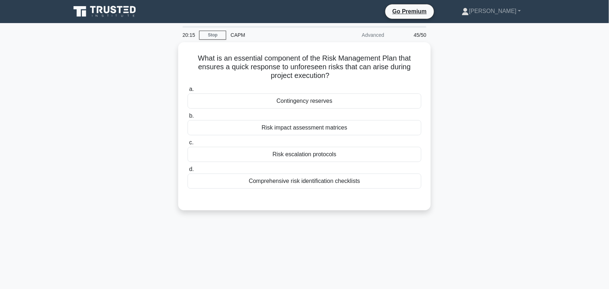
click at [523, 102] on div "What is an essential component of the Risk Management Plan that ensures a quick…" at bounding box center [304, 130] width 476 height 177
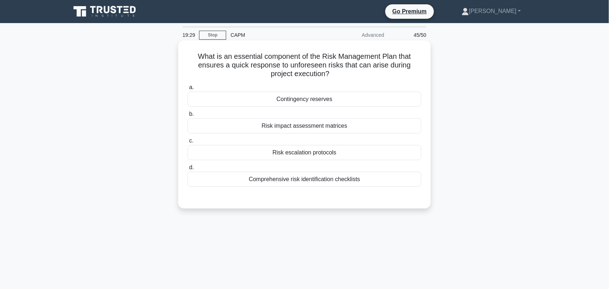
click at [406, 184] on div "Comprehensive risk identification checklists" at bounding box center [305, 179] width 234 height 15
click at [188, 170] on input "d. Comprehensive risk identification checklists" at bounding box center [188, 167] width 0 height 5
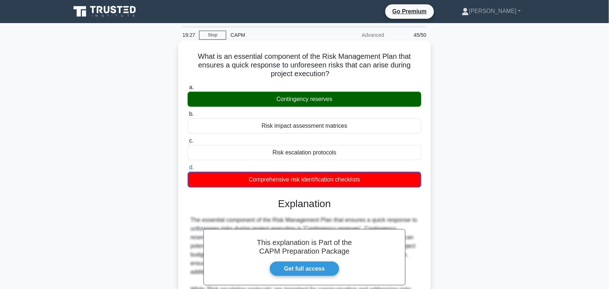
scroll to position [140, 0]
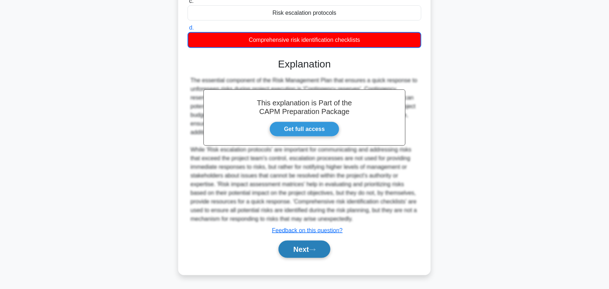
click at [307, 249] on button "Next" at bounding box center [304, 249] width 52 height 17
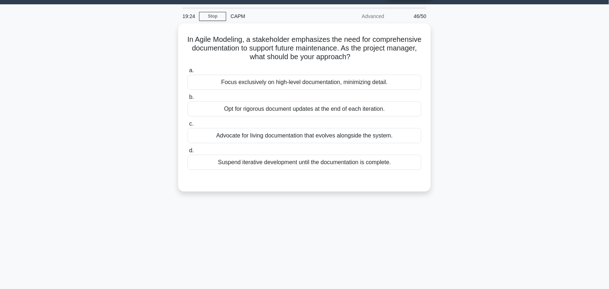
scroll to position [16, 0]
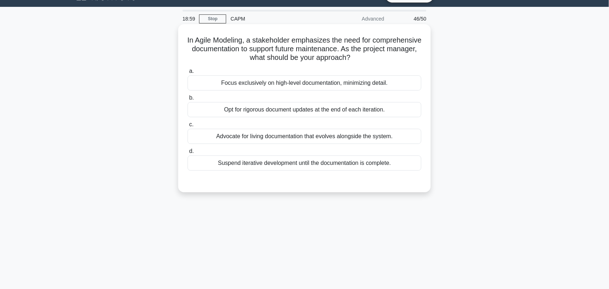
click at [304, 133] on div "Advocate for living documentation that evolves alongside the system." at bounding box center [305, 136] width 234 height 15
click at [188, 127] on input "c. Advocate for living documentation that evolves alongside the system." at bounding box center [188, 124] width 0 height 5
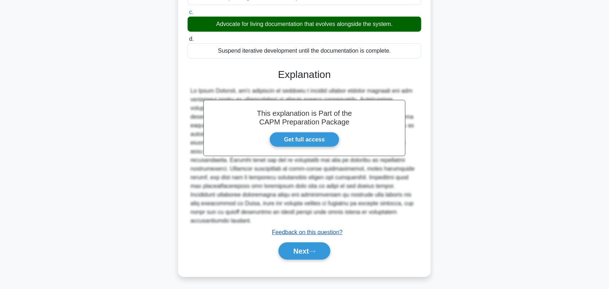
scroll to position [131, 0]
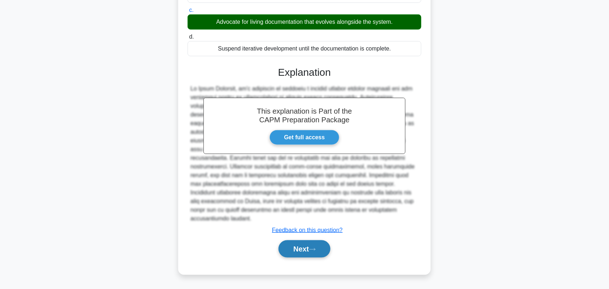
click at [314, 242] on button "Next" at bounding box center [304, 248] width 52 height 17
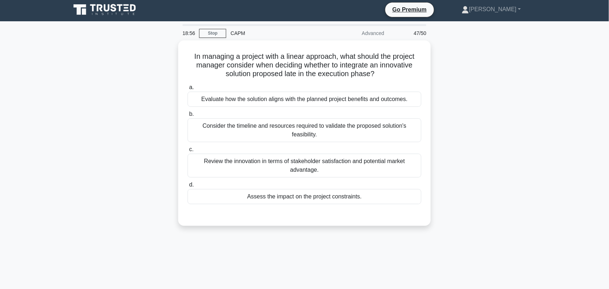
scroll to position [0, 0]
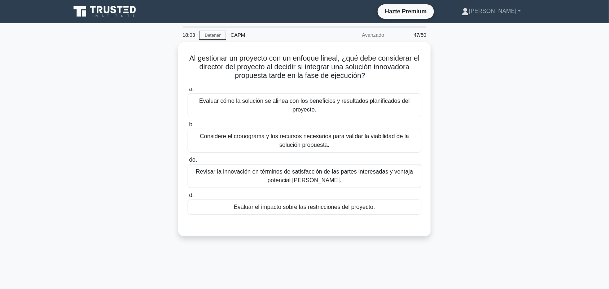
click at [490, 112] on div "Al gestionar un proyecto con un enfoque lineal, ¿qué debe considerar el directo…" at bounding box center [304, 143] width 476 height 203
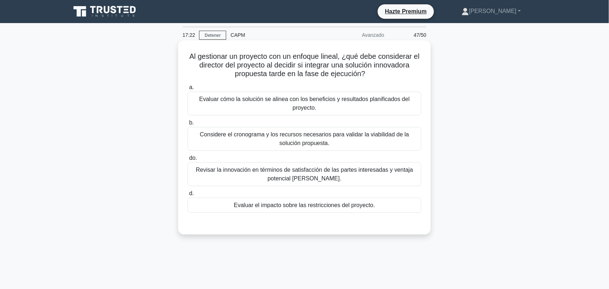
click at [388, 204] on div "Evaluar el impacto sobre las restricciones del proyecto." at bounding box center [305, 205] width 234 height 15
click at [188, 196] on input "d. Evaluar el impacto sobre las restricciones del proyecto." at bounding box center [188, 193] width 0 height 5
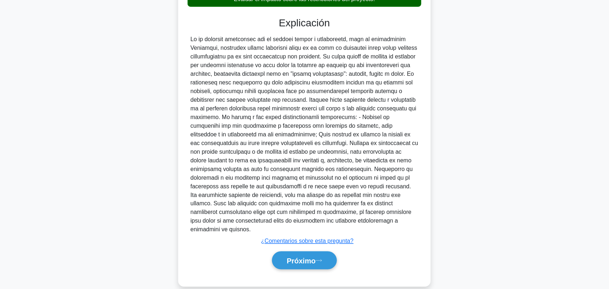
scroll to position [209, 0]
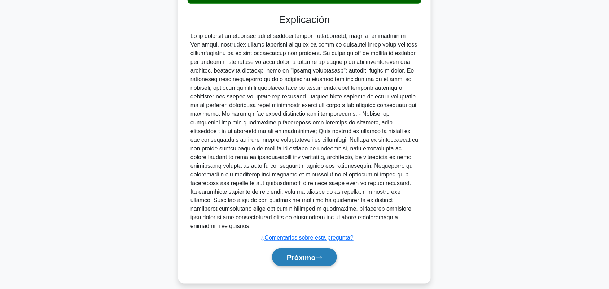
click at [316, 253] on font "Próximo" at bounding box center [301, 257] width 29 height 8
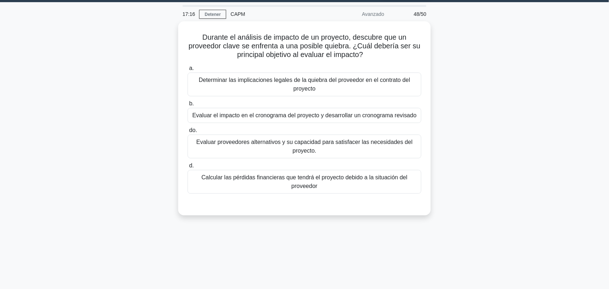
scroll to position [20, 0]
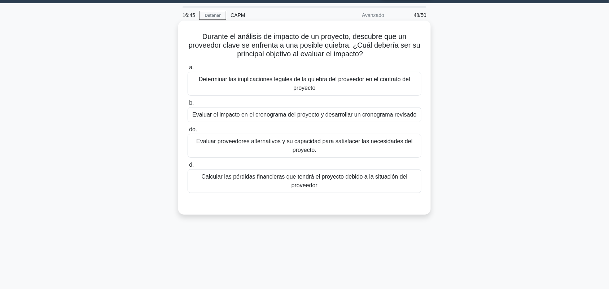
click at [307, 148] on font "Evaluar proveedores alternativos y su capacidad para satisfacer las necesidades…" at bounding box center [304, 145] width 216 height 15
click at [188, 132] on input "do. Evaluar proveedores alternativos y su capacidad para satisfacer las necesid…" at bounding box center [188, 129] width 0 height 5
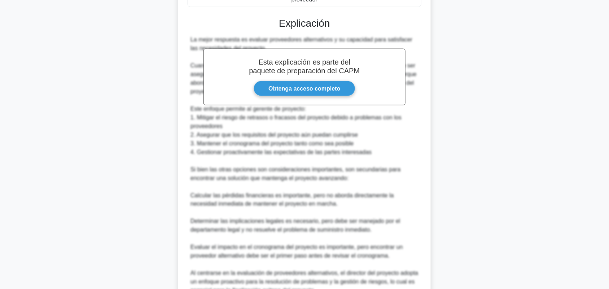
scroll to position [245, 0]
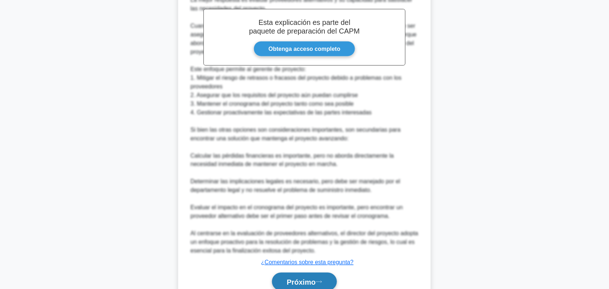
click at [298, 278] on button "Próximo" at bounding box center [304, 282] width 65 height 18
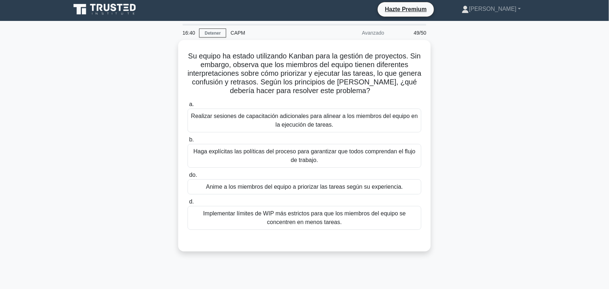
scroll to position [0, 0]
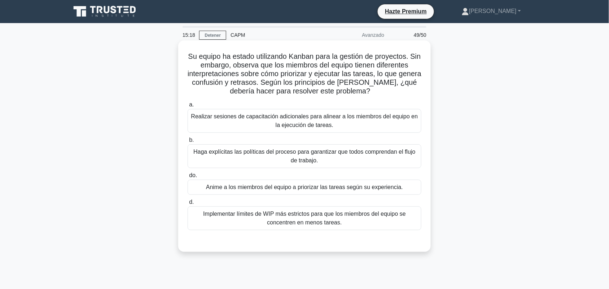
click at [374, 156] on font "Haga explícitas las políticas del proceso para garantizar que todos comprendan …" at bounding box center [304, 156] width 222 height 15
click at [188, 142] on input "b. Haga explícitas las políticas del proceso para garantizar que todos comprend…" at bounding box center [188, 140] width 0 height 5
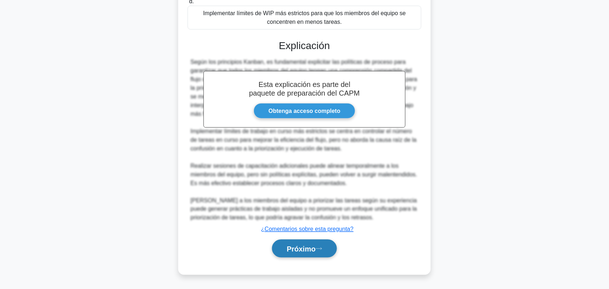
click at [312, 247] on font "Próximo" at bounding box center [301, 249] width 29 height 8
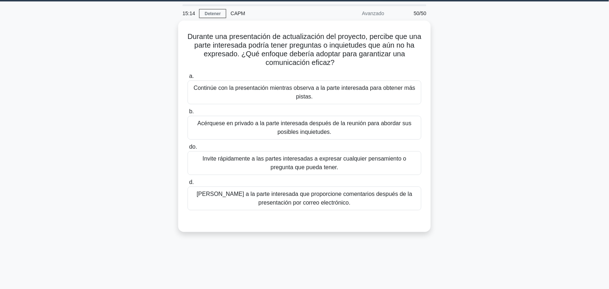
scroll to position [10, 0]
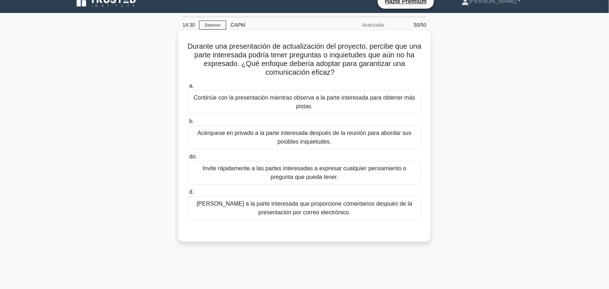
click at [360, 171] on font "Invite rápidamente a las partes interesadas a expresar cualquier pensamiento o …" at bounding box center [305, 172] width 204 height 15
click at [188, 159] on input "do. Invite rápidamente a las partes interesadas a expresar cualquier pensamient…" at bounding box center [188, 156] width 0 height 5
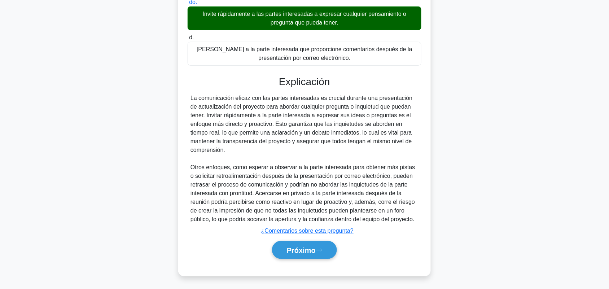
scroll to position [166, 0]
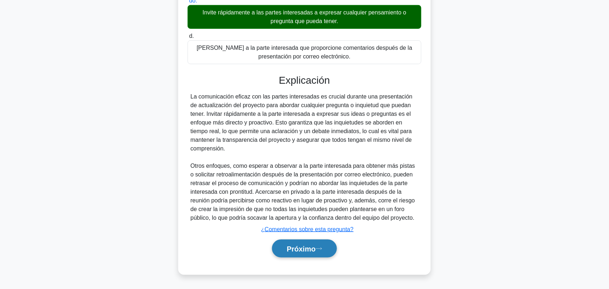
click at [309, 253] on font "Próximo" at bounding box center [301, 249] width 29 height 8
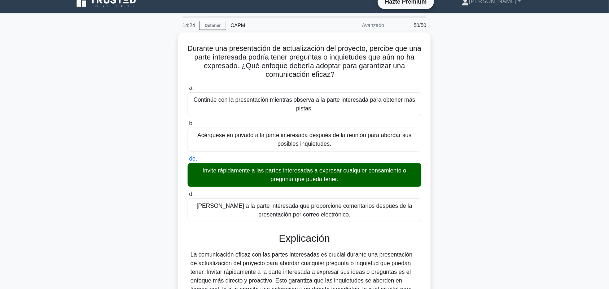
scroll to position [0, 0]
